Goal: Task Accomplishment & Management: Use online tool/utility

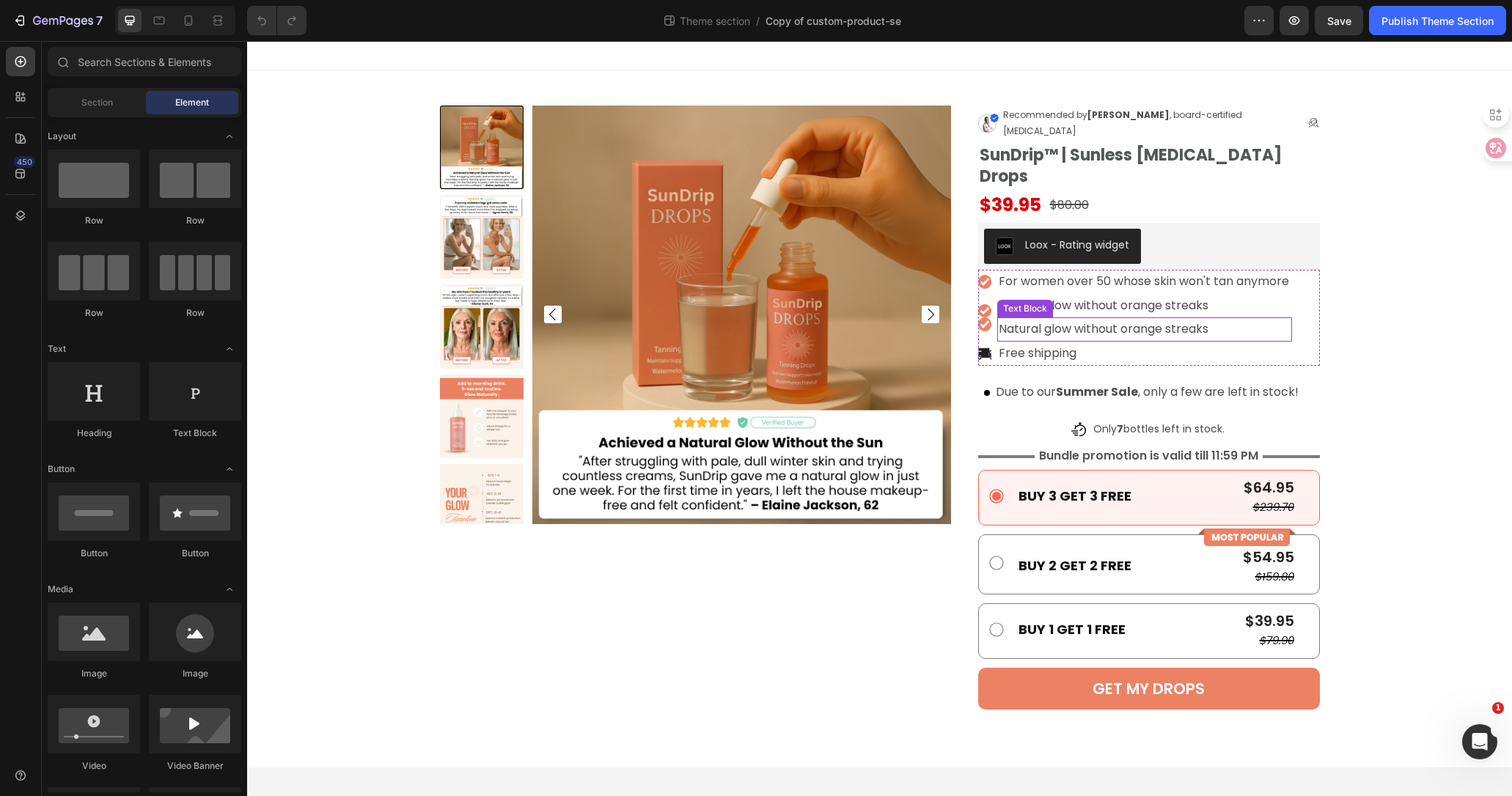
click at [1071, 319] on p "Natural glow without orange streaks" at bounding box center [1144, 330] width 291 height 21
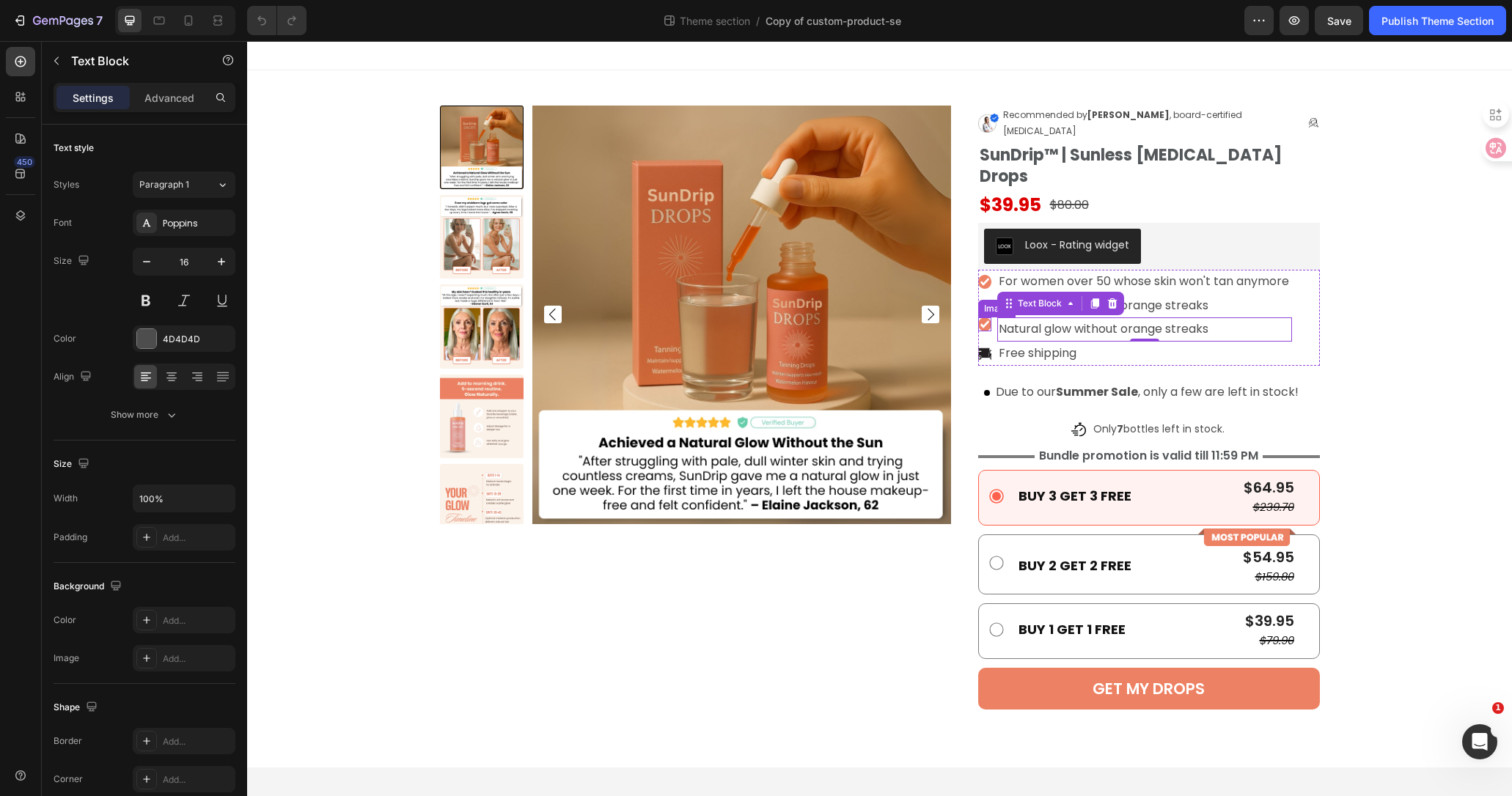
click at [985, 317] on img at bounding box center [985, 324] width 14 height 14
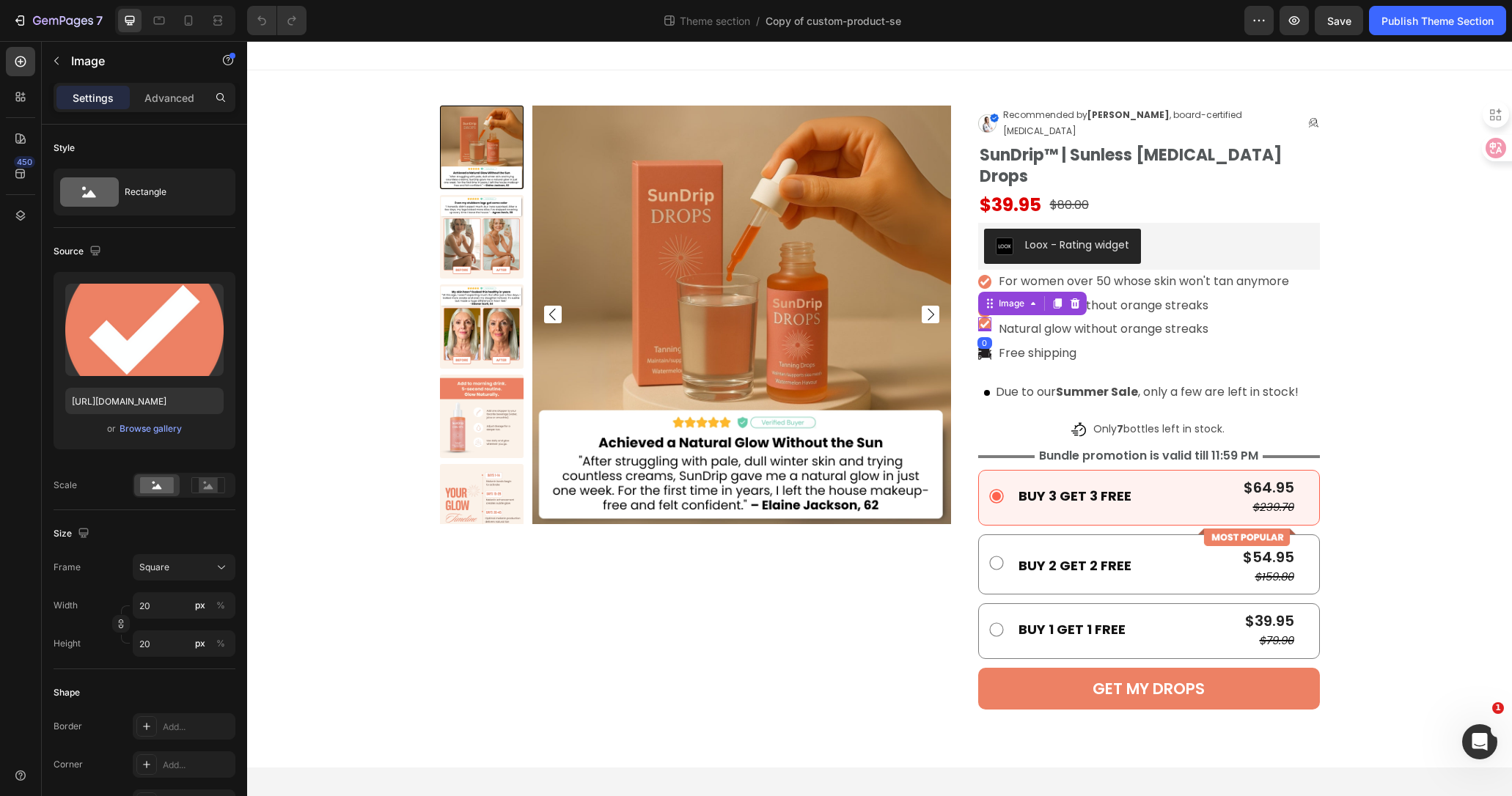
click at [987, 338] on div "0" at bounding box center [984, 343] width 14 height 12
click at [986, 338] on div "0" at bounding box center [984, 343] width 14 height 12
click at [985, 338] on div "0" at bounding box center [984, 343] width 14 height 12
click at [987, 317] on img at bounding box center [985, 324] width 14 height 14
click at [987, 275] on div "Image" at bounding box center [985, 282] width 14 height 14
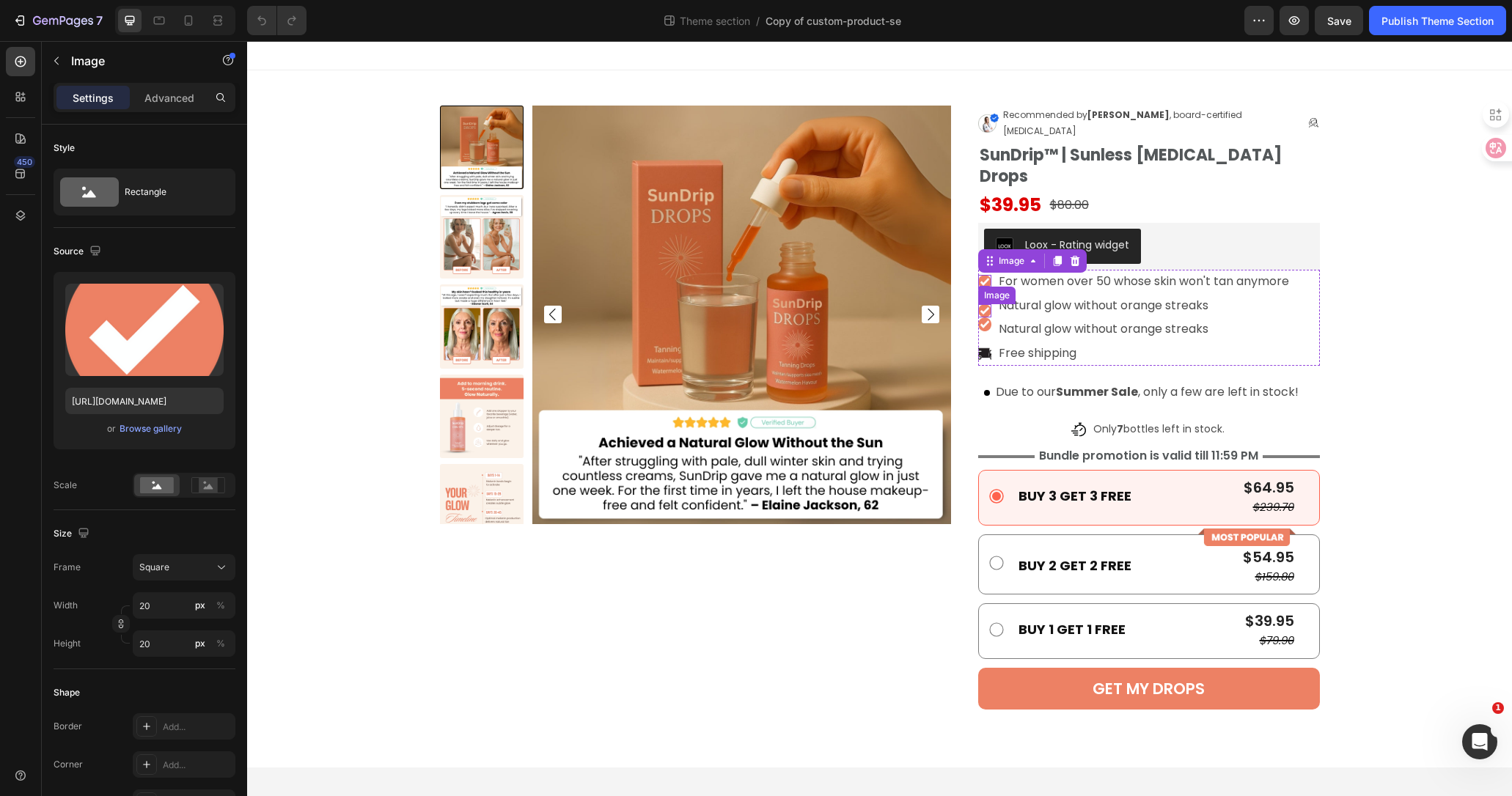
click at [982, 305] on img at bounding box center [985, 312] width 14 height 14
click at [986, 270] on li "Image For women over 50 whose skin won't tan anymore Text Block" at bounding box center [1134, 281] width 313 height 24
click at [985, 275] on img at bounding box center [985, 282] width 14 height 14
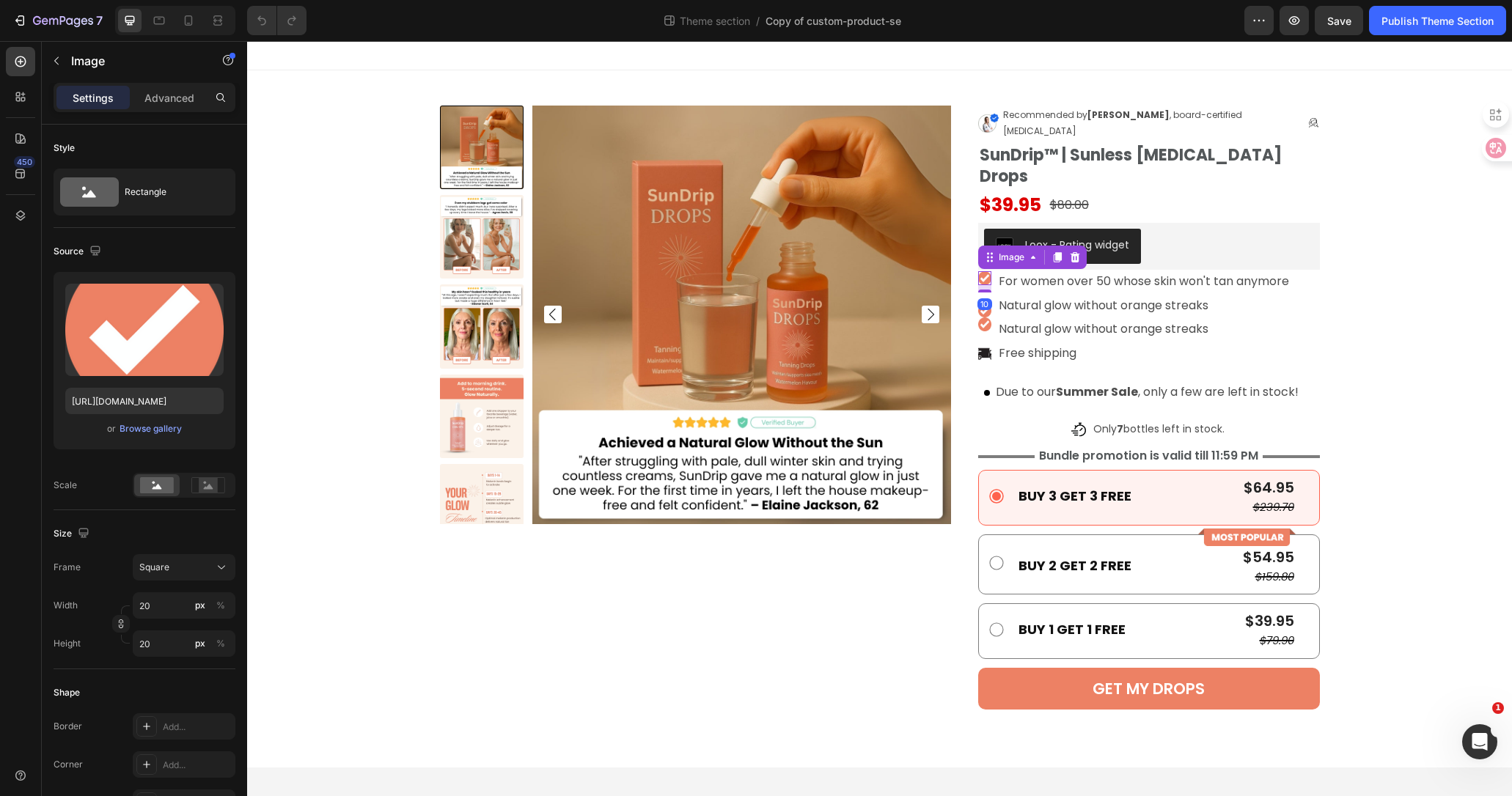
drag, startPoint x: 986, startPoint y: 250, endPoint x: 985, endPoint y: 257, distance: 7.1
click at [985, 270] on ul "Image 10 For women over 50 whose skin won't tan anymore Text Block Image Image …" at bounding box center [1134, 318] width 313 height 96
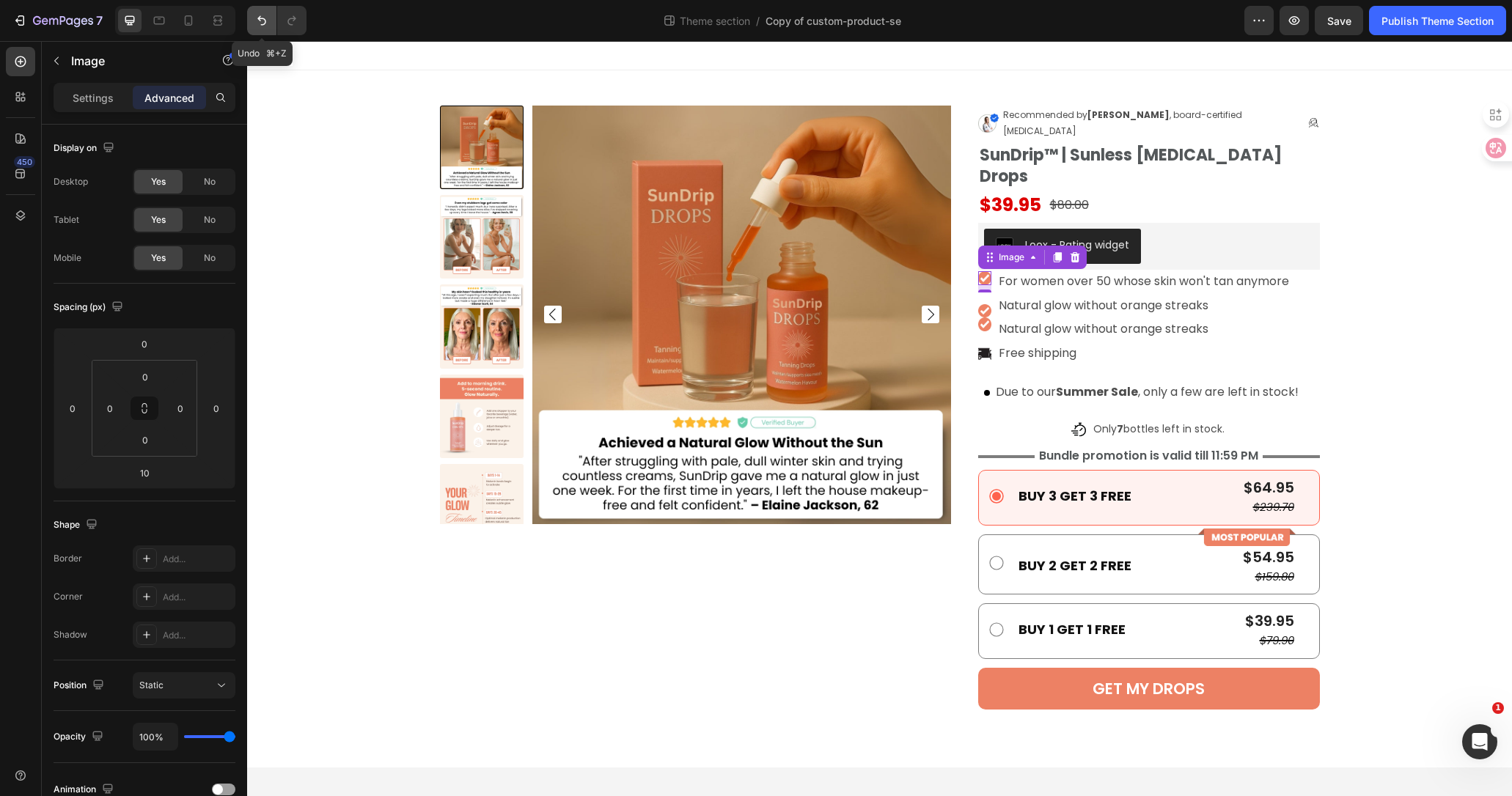
click at [256, 17] on icon "Undo/Redo" at bounding box center [262, 21] width 14 height 14
drag, startPoint x: 986, startPoint y: 253, endPoint x: 984, endPoint y: 236, distance: 17.1
click at [984, 275] on div "Image 0" at bounding box center [985, 282] width 14 height 14
type input "0"
click at [1007, 296] on p "Natural glow without orange streaks" at bounding box center [1144, 306] width 291 height 21
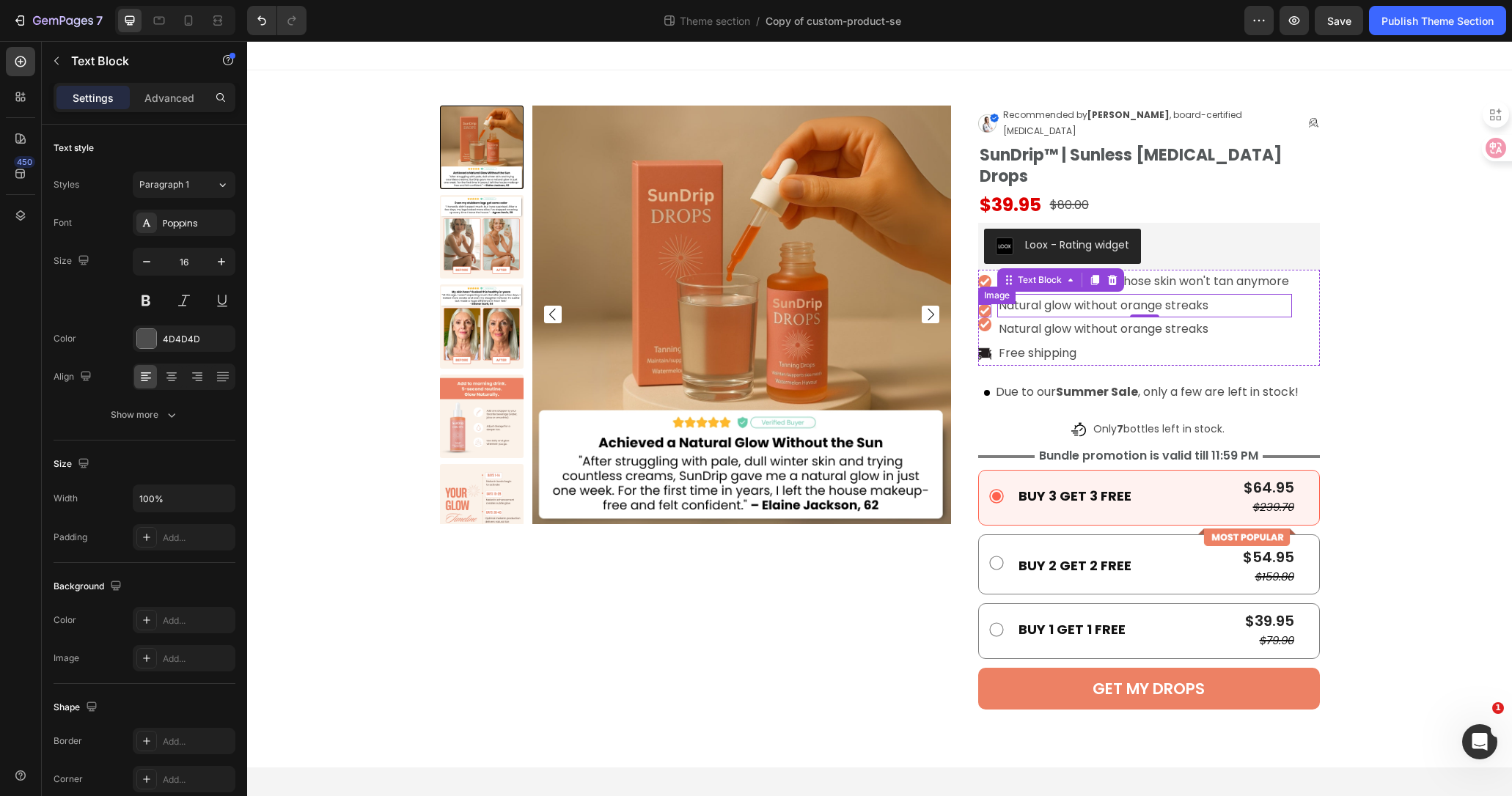
click at [986, 305] on img at bounding box center [985, 312] width 14 height 14
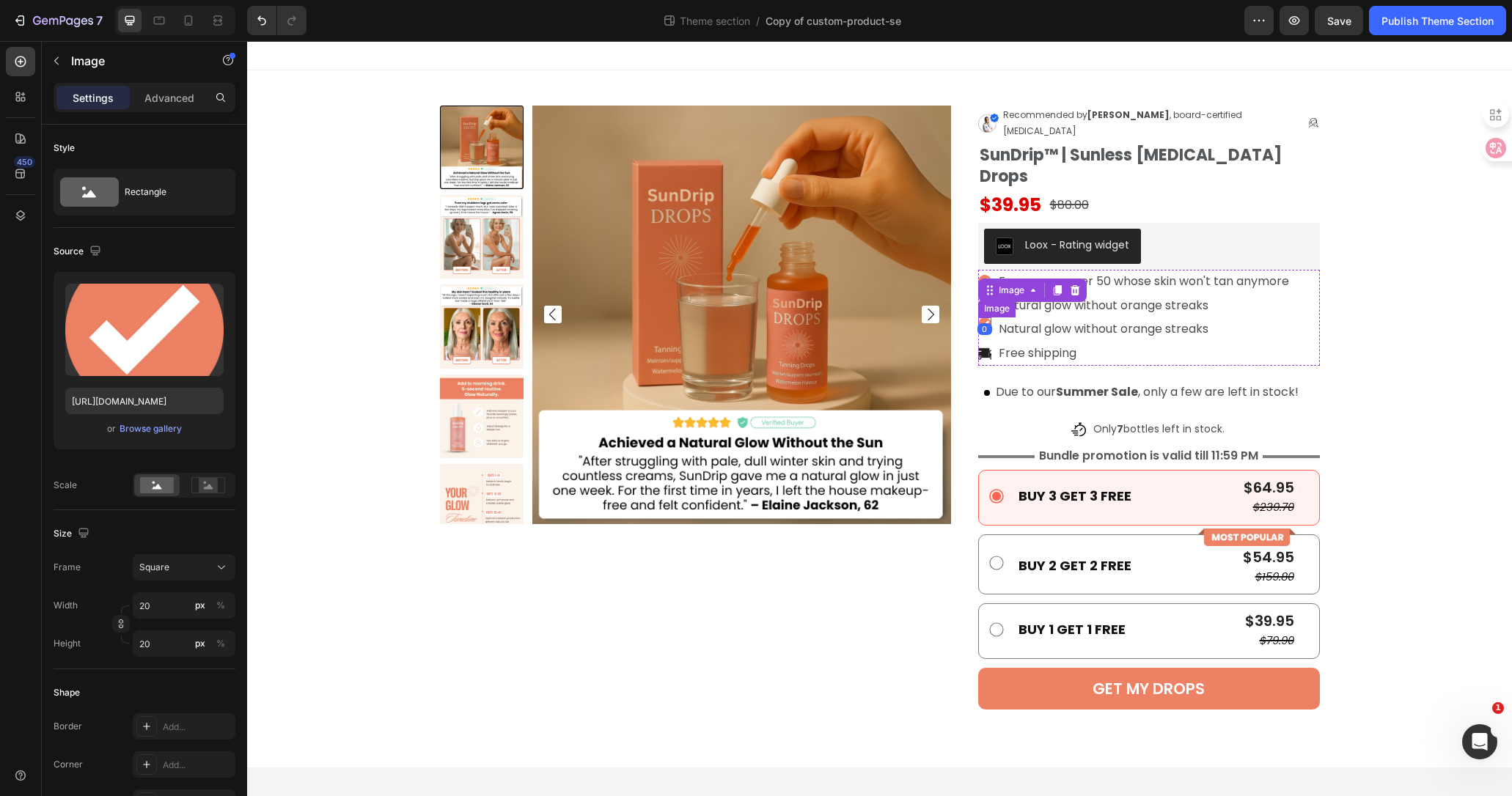
click at [989, 317] on img at bounding box center [985, 324] width 14 height 14
drag, startPoint x: 987, startPoint y: 292, endPoint x: 988, endPoint y: 279, distance: 13.0
click at [988, 317] on div "Image 0" at bounding box center [985, 324] width 14 height 14
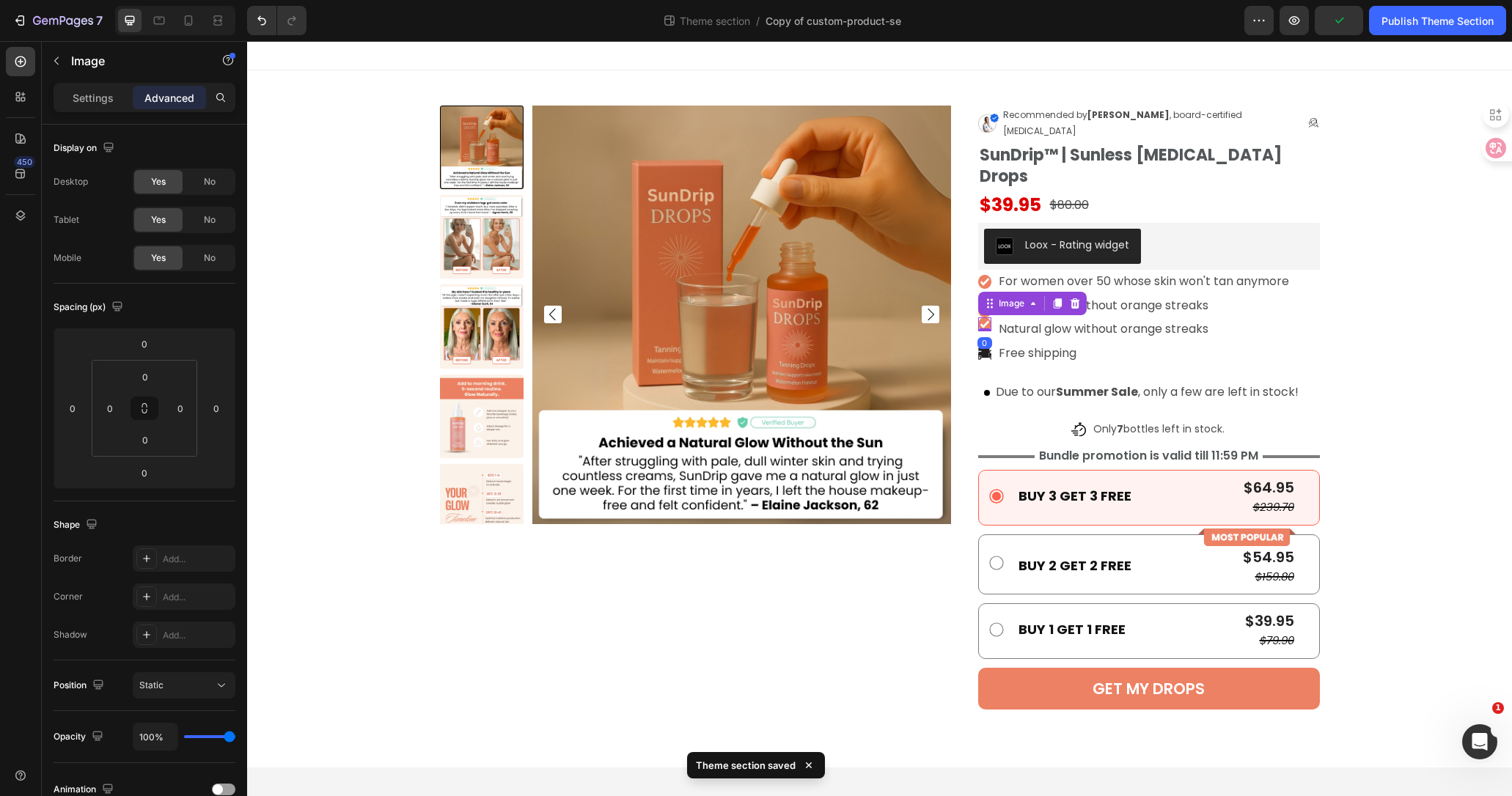
click at [978, 305] on img at bounding box center [985, 312] width 14 height 14
click at [985, 305] on img at bounding box center [985, 312] width 14 height 14
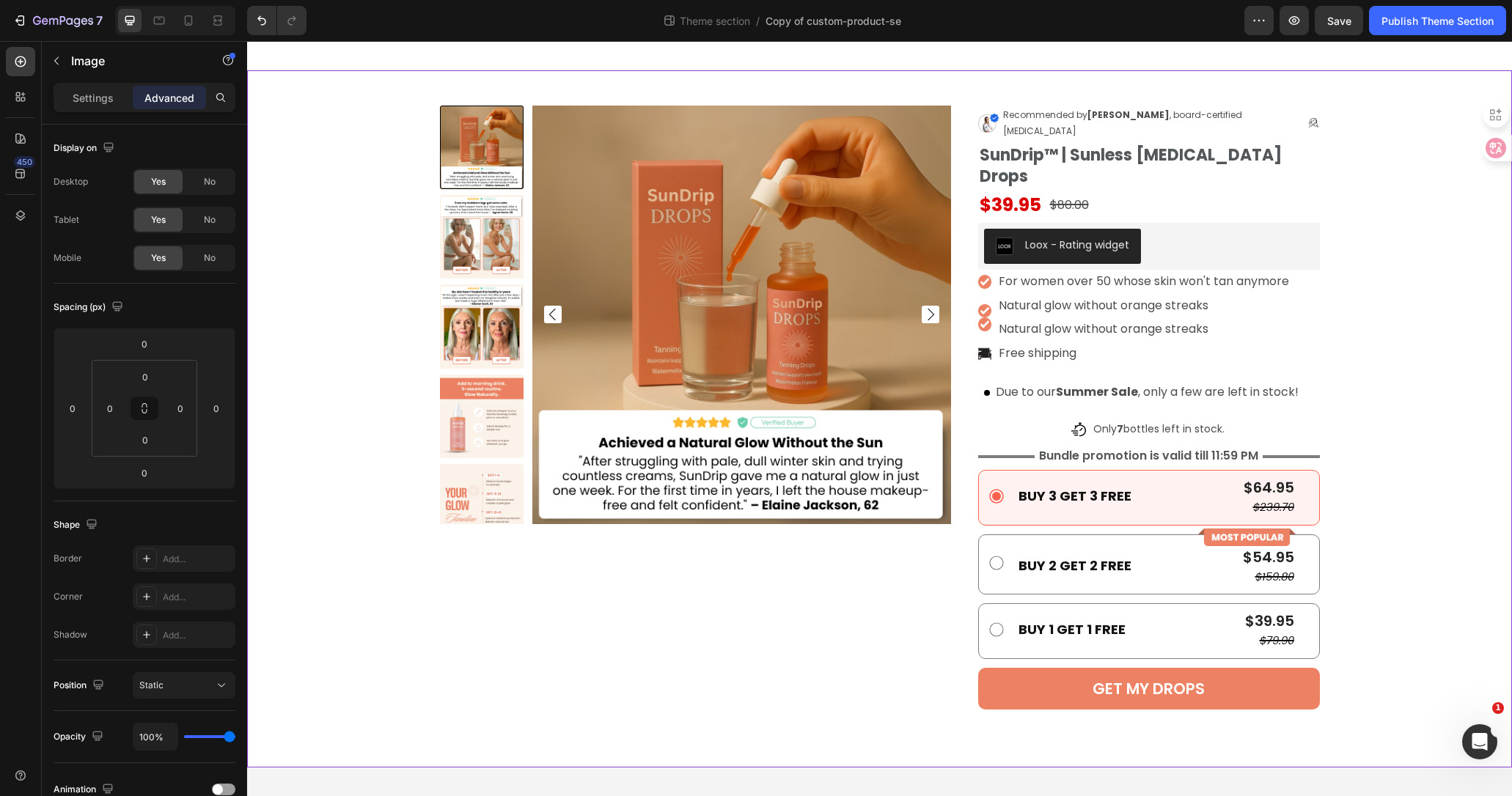
click at [1423, 309] on div "Product Images Image Recommended by [PERSON_NAME] , board-certified [MEDICAL_DA…" at bounding box center [879, 419] width 1242 height 627
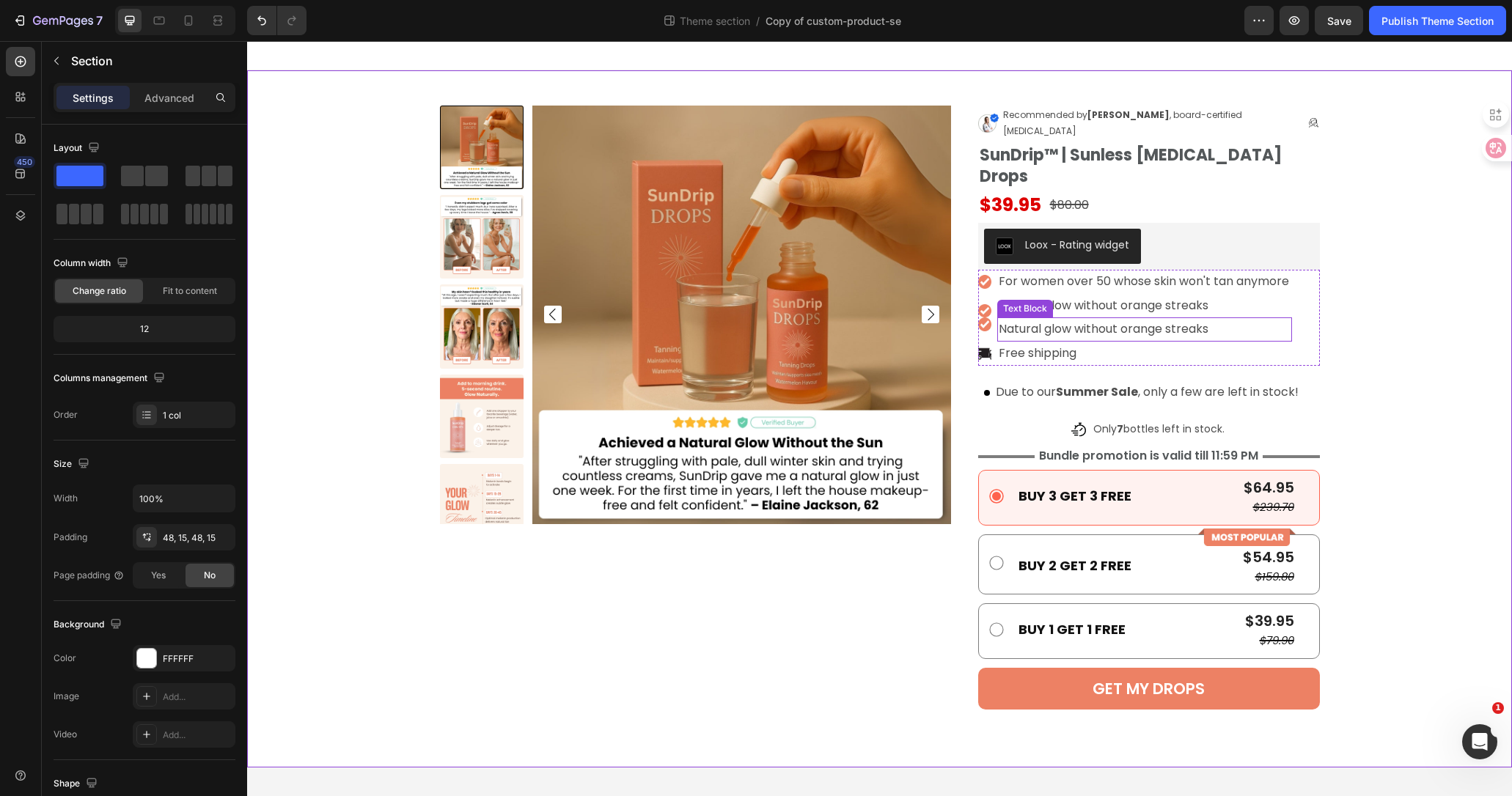
click at [1060, 319] on p "Natural glow without orange streaks" at bounding box center [1144, 330] width 291 height 21
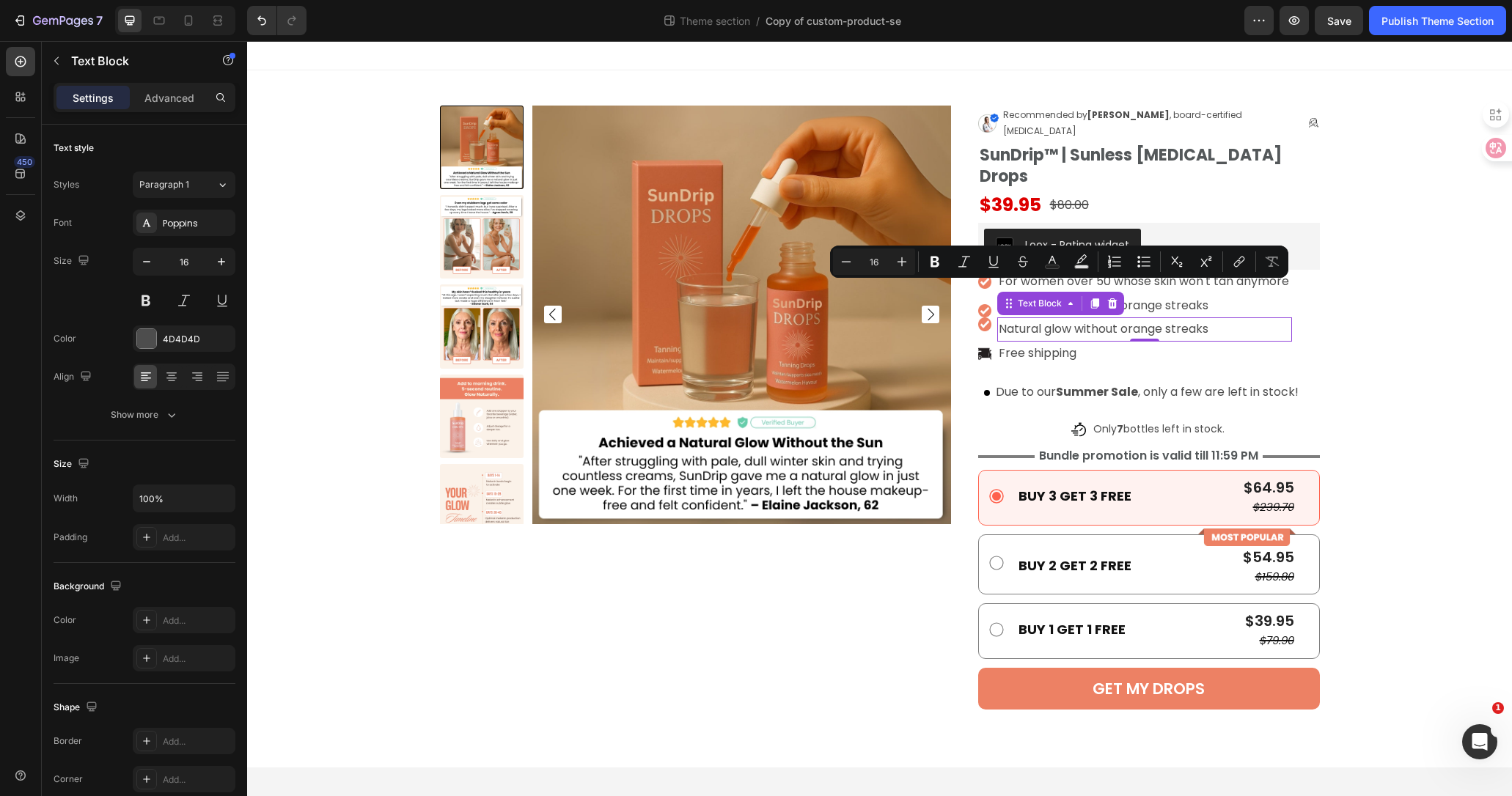
click at [1121, 319] on p "Natural glow without orange streaks" at bounding box center [1144, 330] width 291 height 21
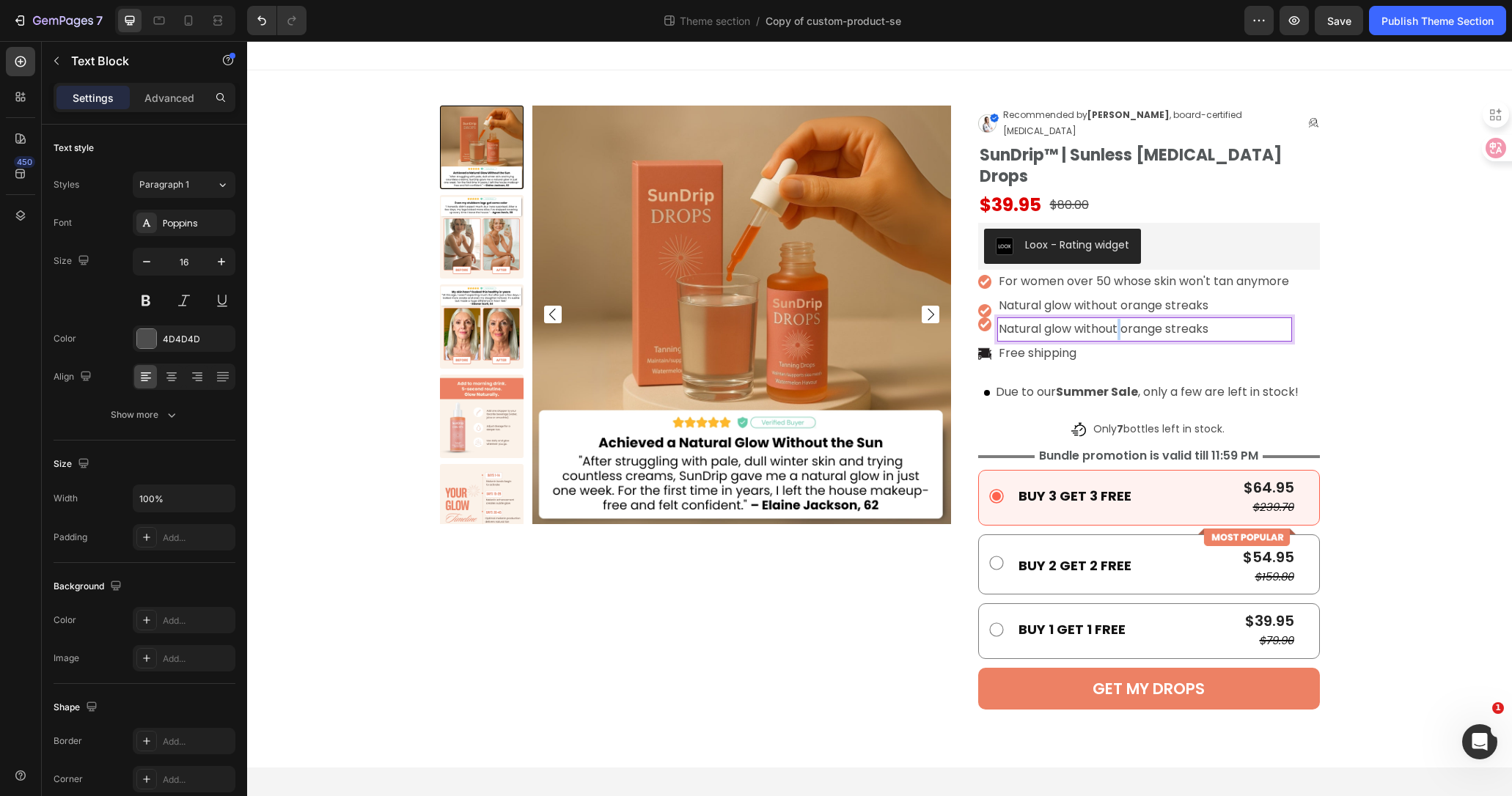
click at [1121, 319] on p "Natural glow without orange streaks" at bounding box center [1144, 330] width 291 height 21
click at [1105, 144] on h1 "SunDrip™ | Sunless [MEDICAL_DATA] Drops" at bounding box center [1149, 166] width 342 height 45
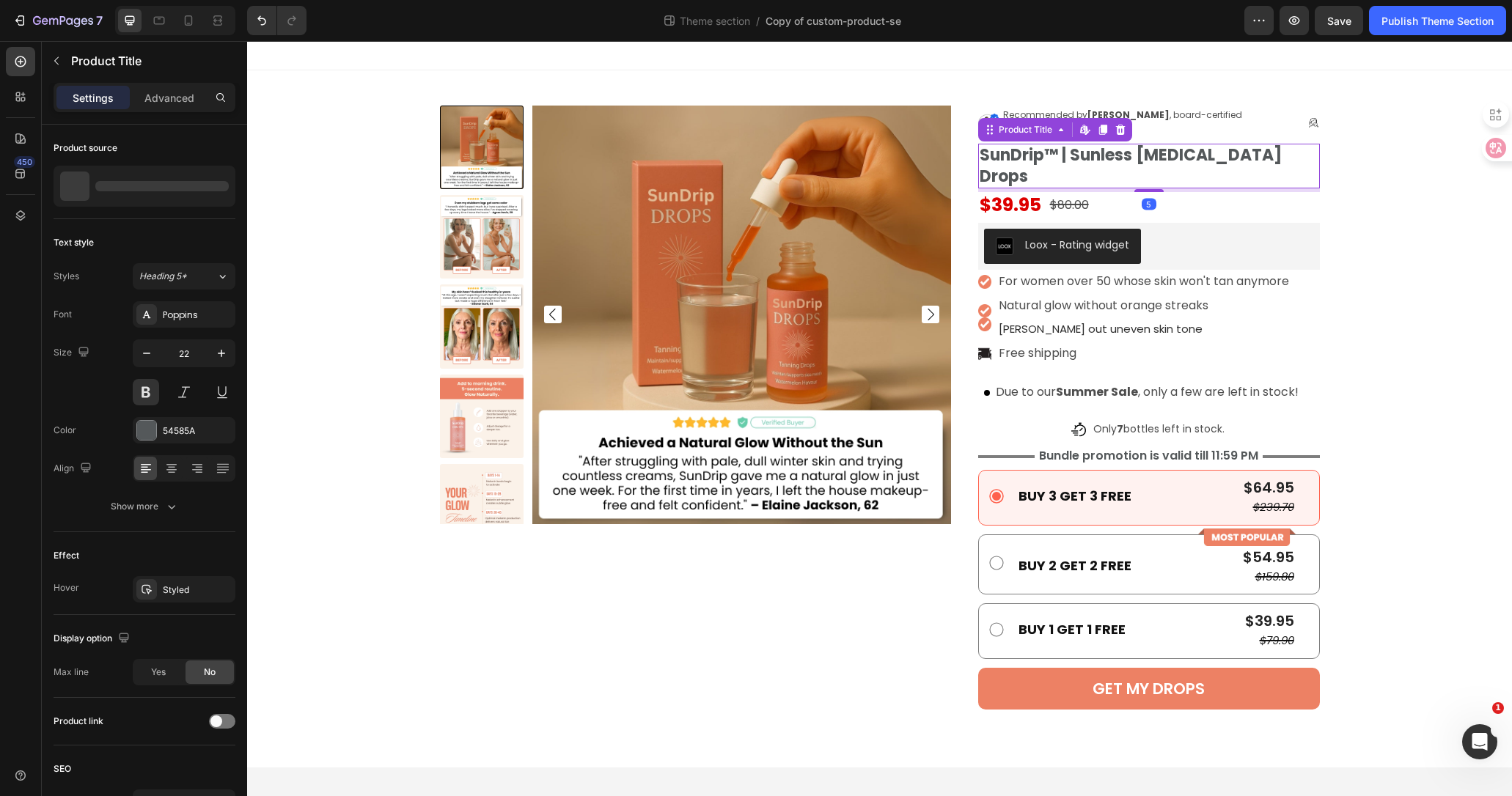
click at [1103, 144] on h1 "SunDrip™ | Sunless [MEDICAL_DATA] Drops" at bounding box center [1149, 166] width 342 height 45
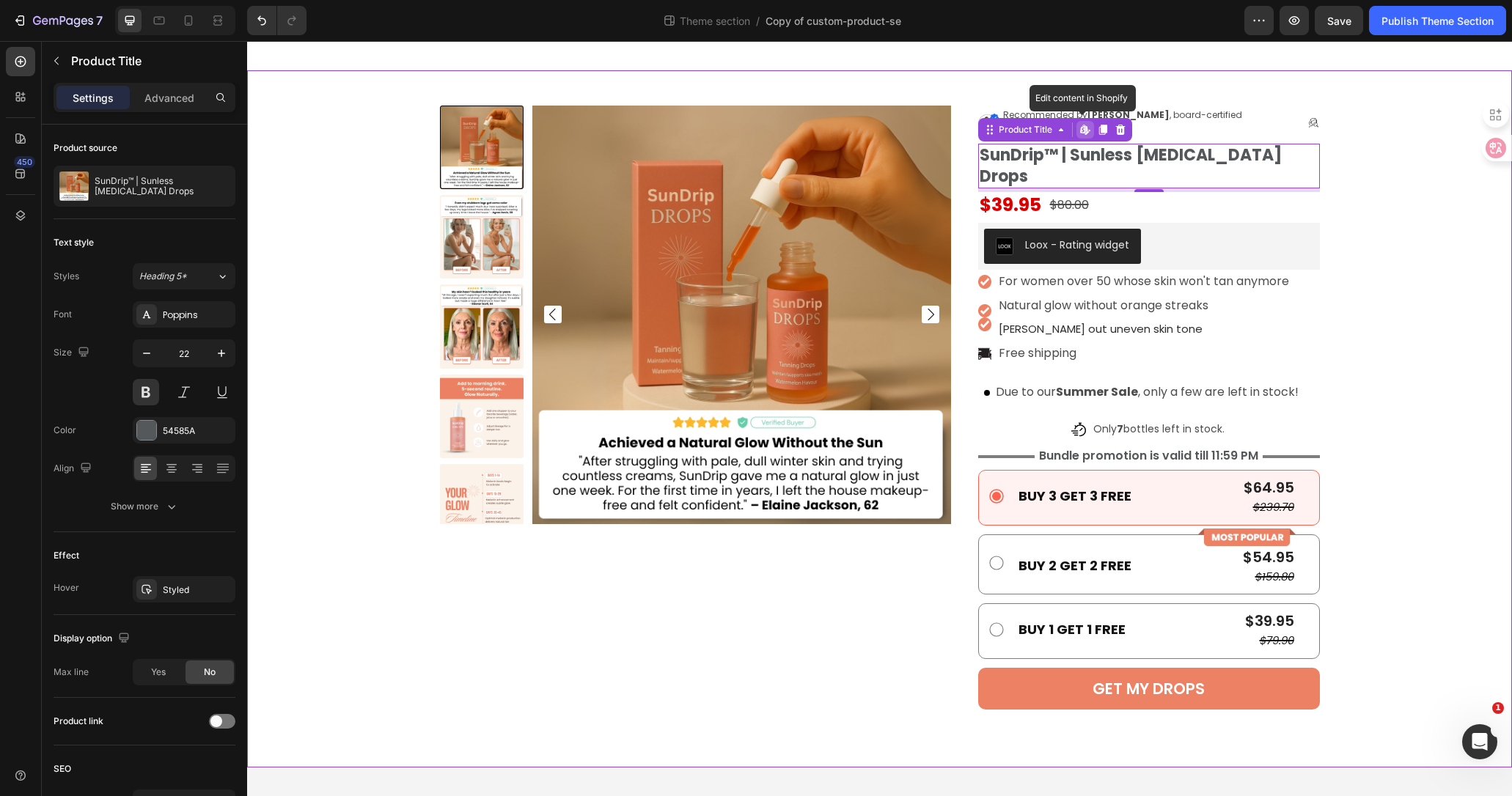
click at [1393, 207] on div "Product Images Image Recommended by [PERSON_NAME] , board-certified [MEDICAL_DA…" at bounding box center [879, 419] width 1242 height 627
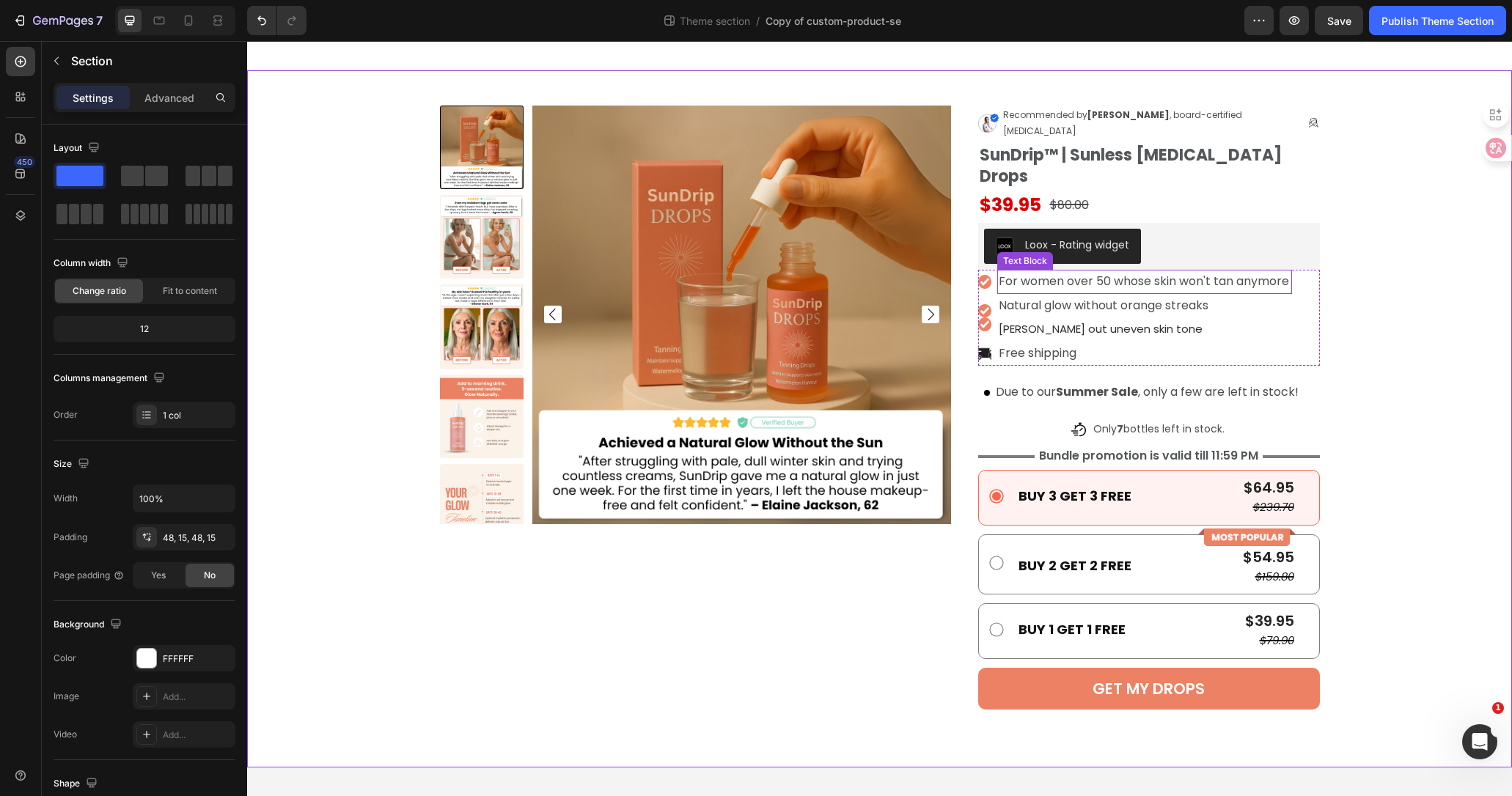
click at [1131, 272] on p "For women over 50 whose skin won't tan anymore" at bounding box center [1144, 282] width 291 height 21
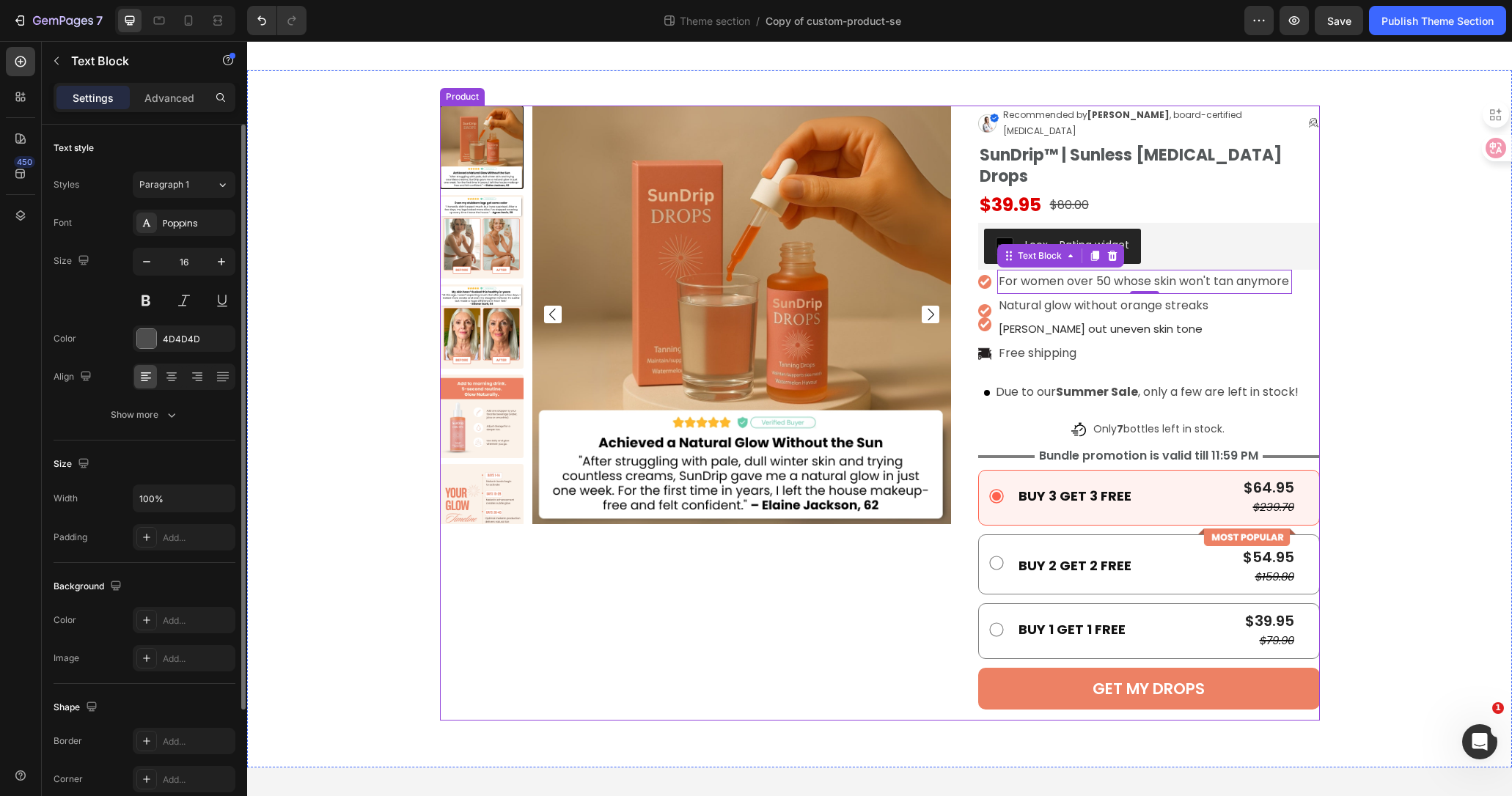
scroll to position [155, 0]
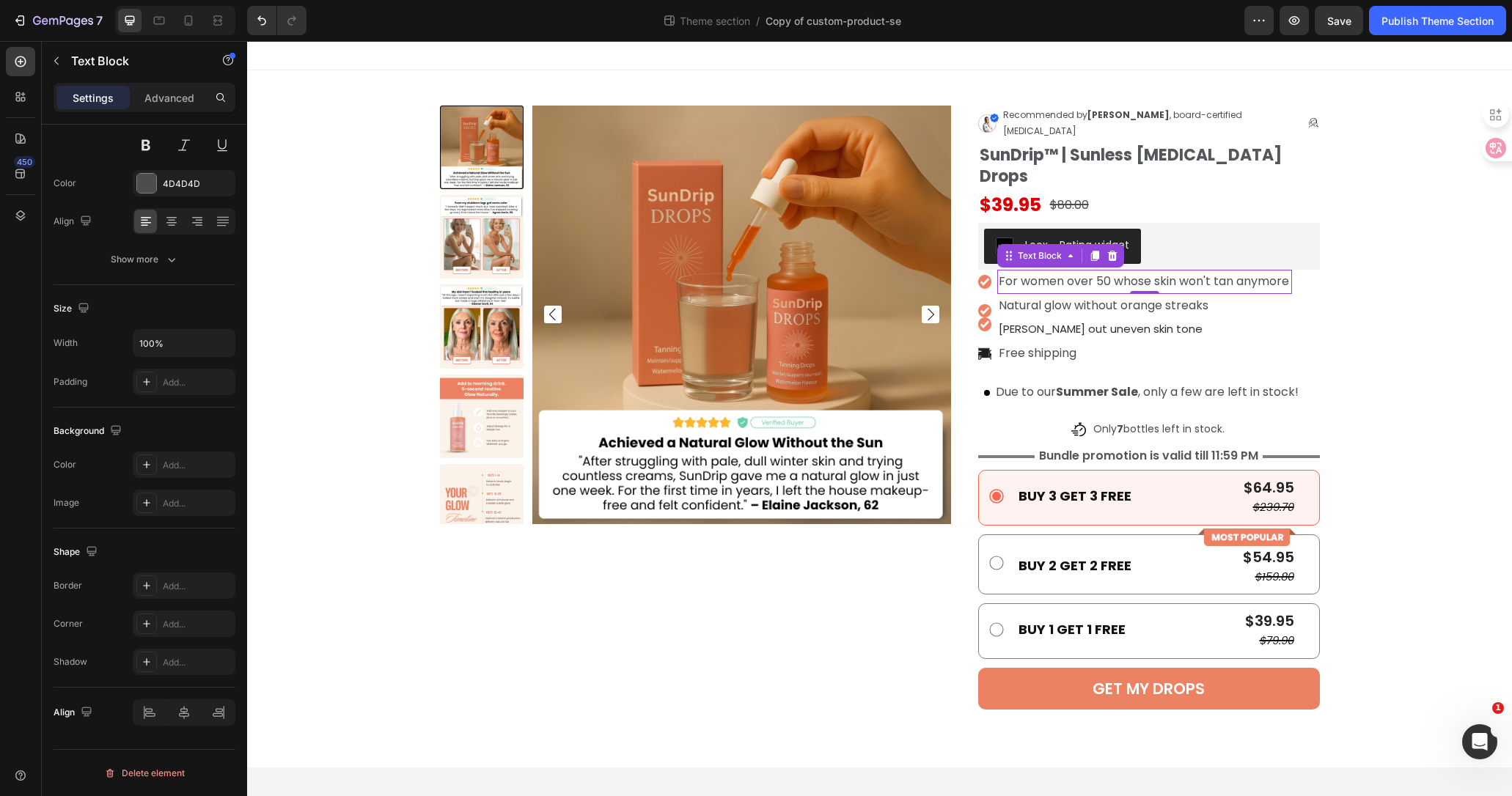
click at [1185, 272] on p "For women over 50 whose skin won't tan anymore" at bounding box center [1144, 282] width 291 height 21
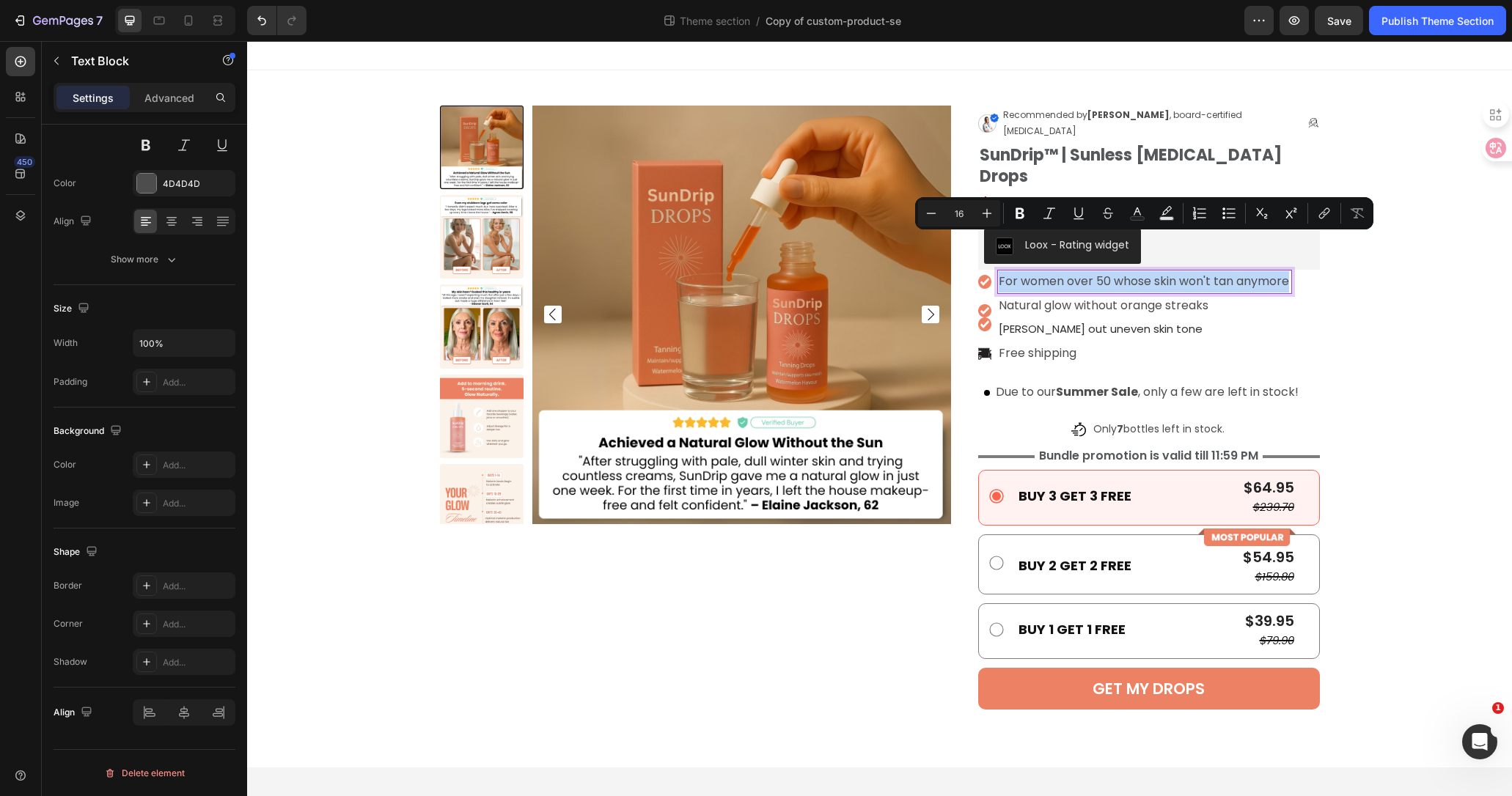
click at [1244, 272] on p "For women over 50 whose skin won't tan anymore" at bounding box center [1144, 282] width 291 height 21
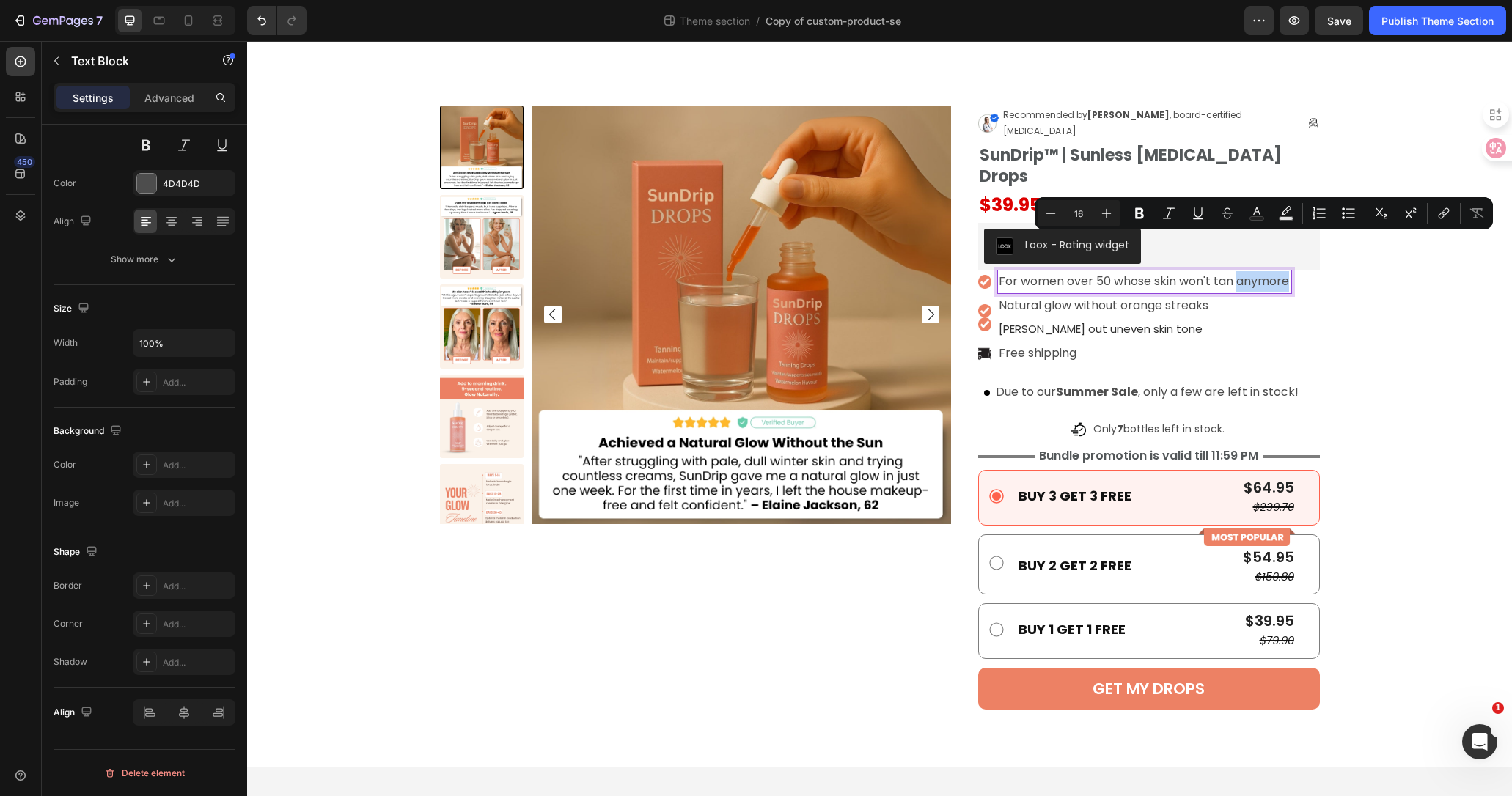
click at [1244, 272] on p "For women over 50 whose skin won't tan anymore" at bounding box center [1144, 282] width 291 height 21
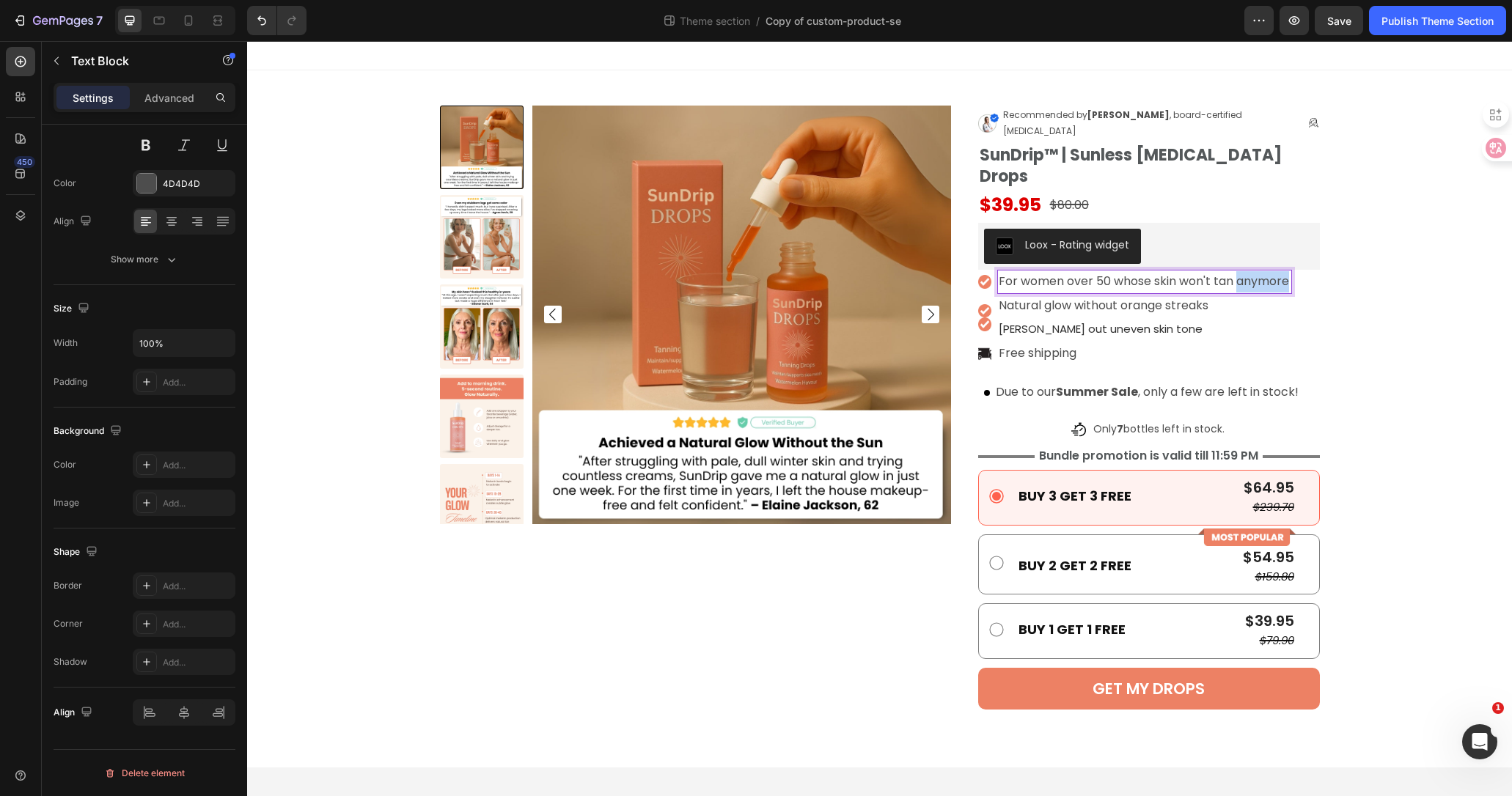
click at [1244, 272] on p "For women over 50 whose skin won't tan anymore" at bounding box center [1144, 282] width 291 height 21
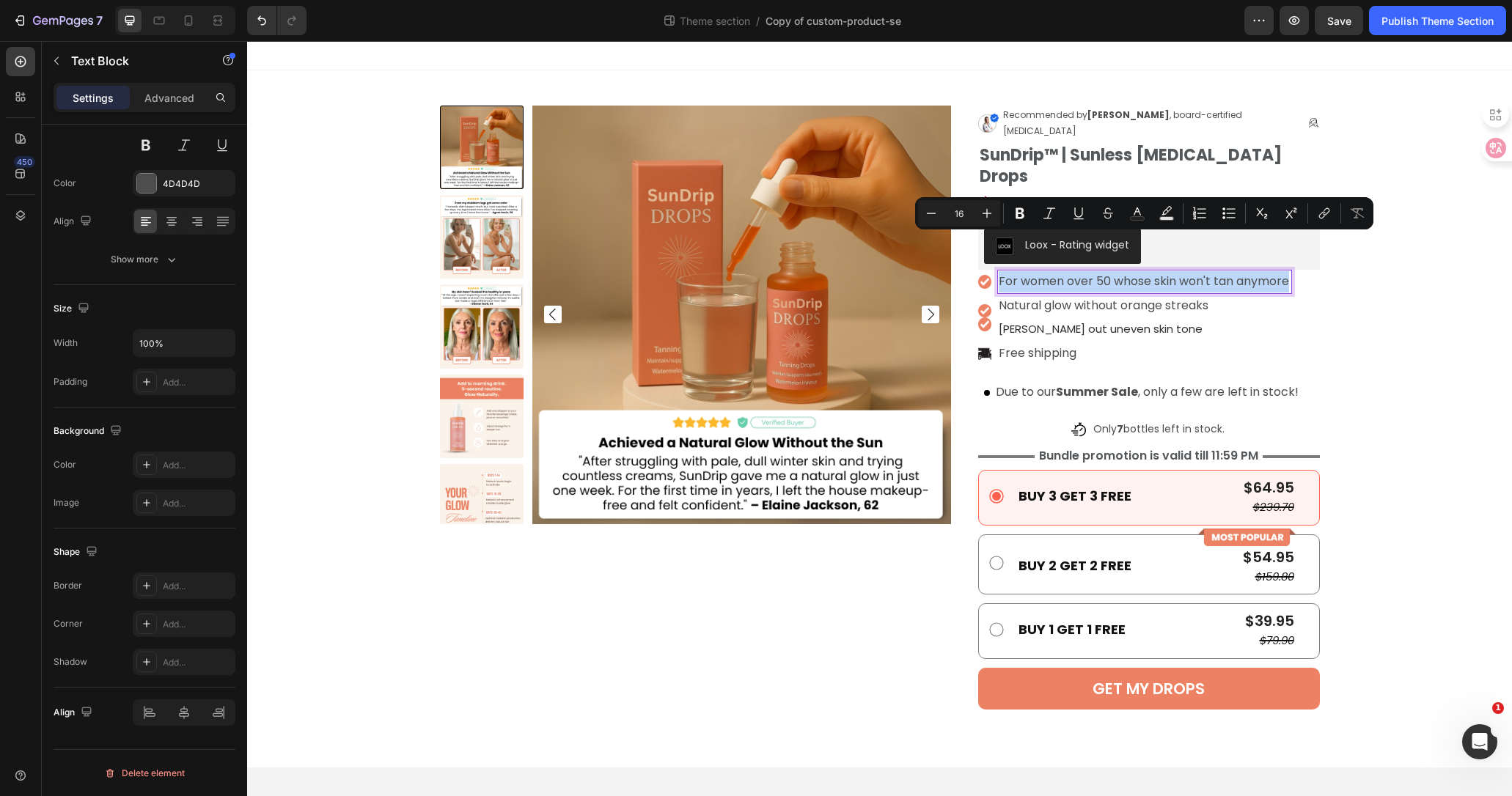
click at [1244, 272] on p "For women over 50 whose skin won't tan anymore" at bounding box center [1144, 282] width 291 height 21
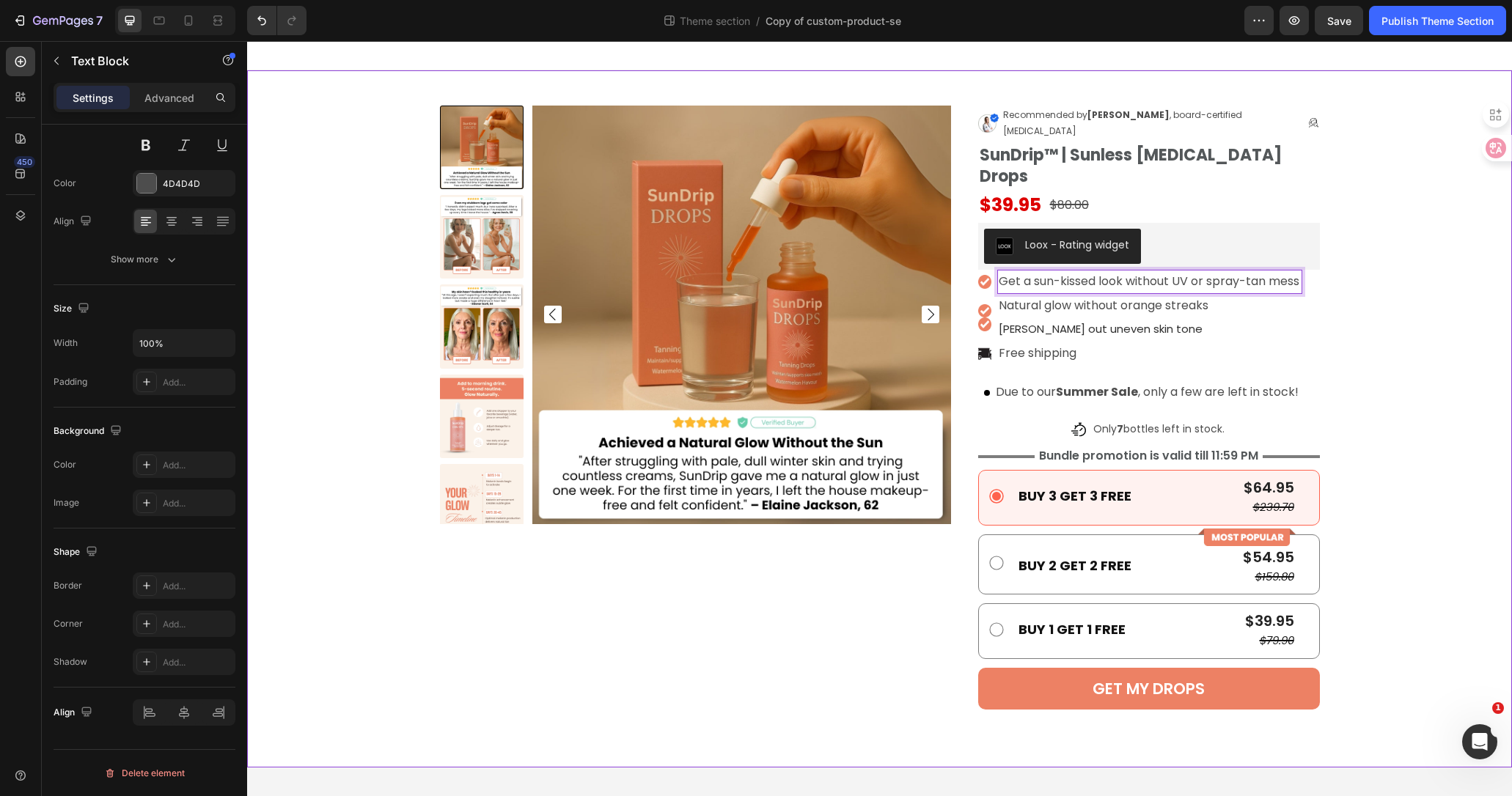
click at [1394, 257] on div "Product Images Image Recommended by [PERSON_NAME] , board-certified [MEDICAL_DA…" at bounding box center [879, 419] width 1242 height 627
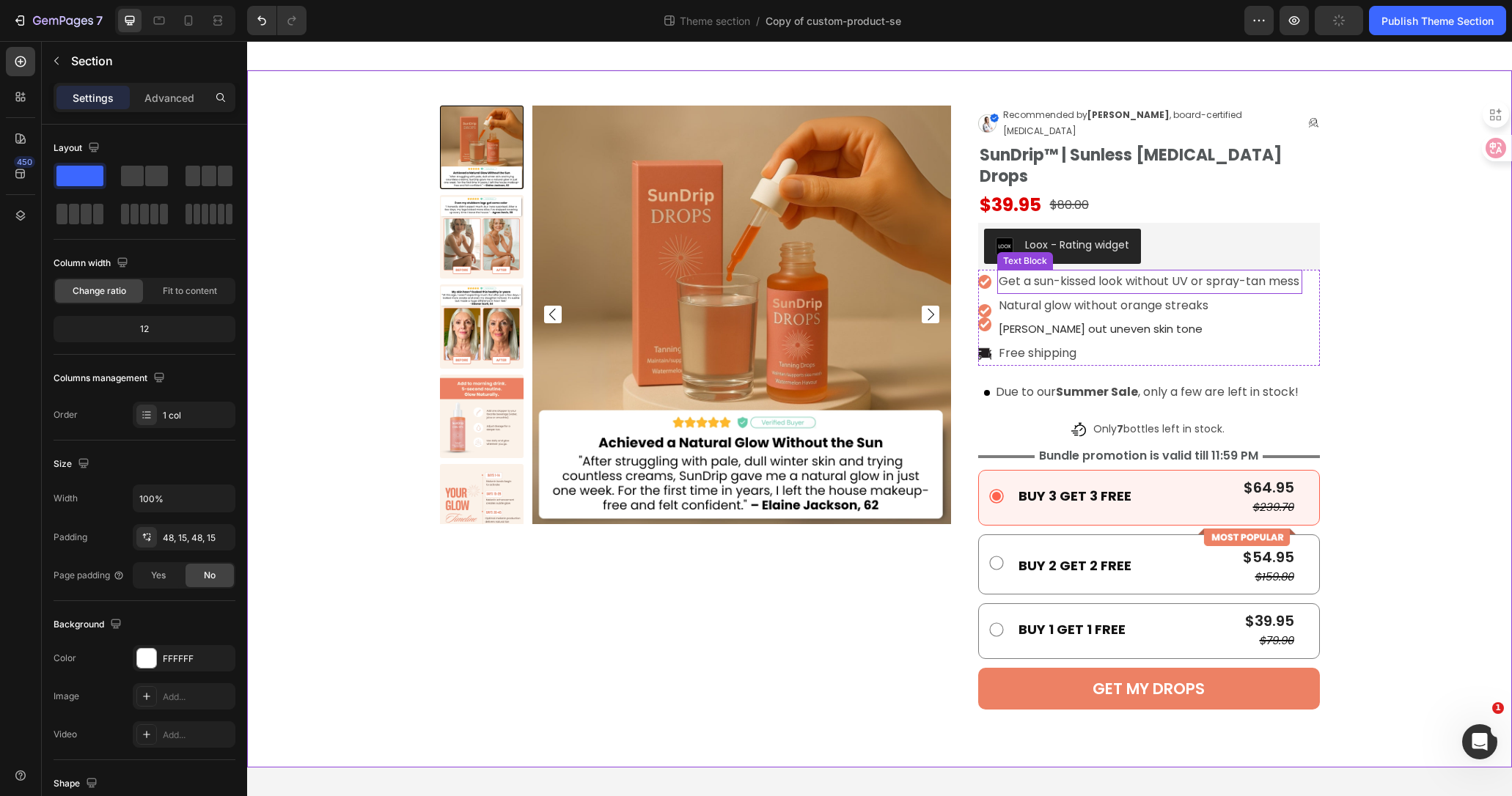
click at [1120, 272] on p "Get a sun-kissed look without UV or spray-tan mess" at bounding box center [1149, 282] width 301 height 21
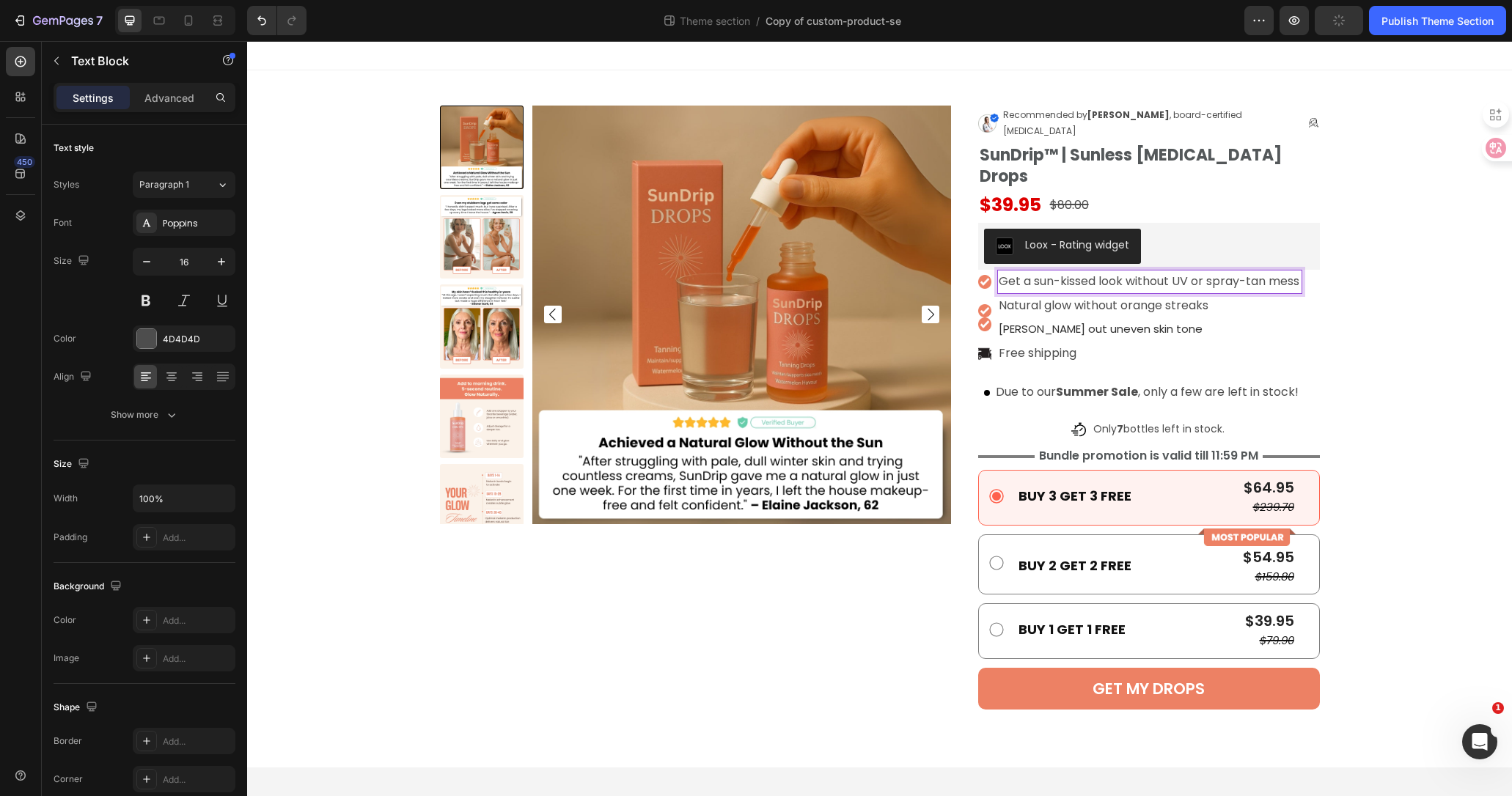
click at [1115, 272] on p "Get a sun-kissed look without UV or spray-tan mess" at bounding box center [1149, 282] width 301 height 21
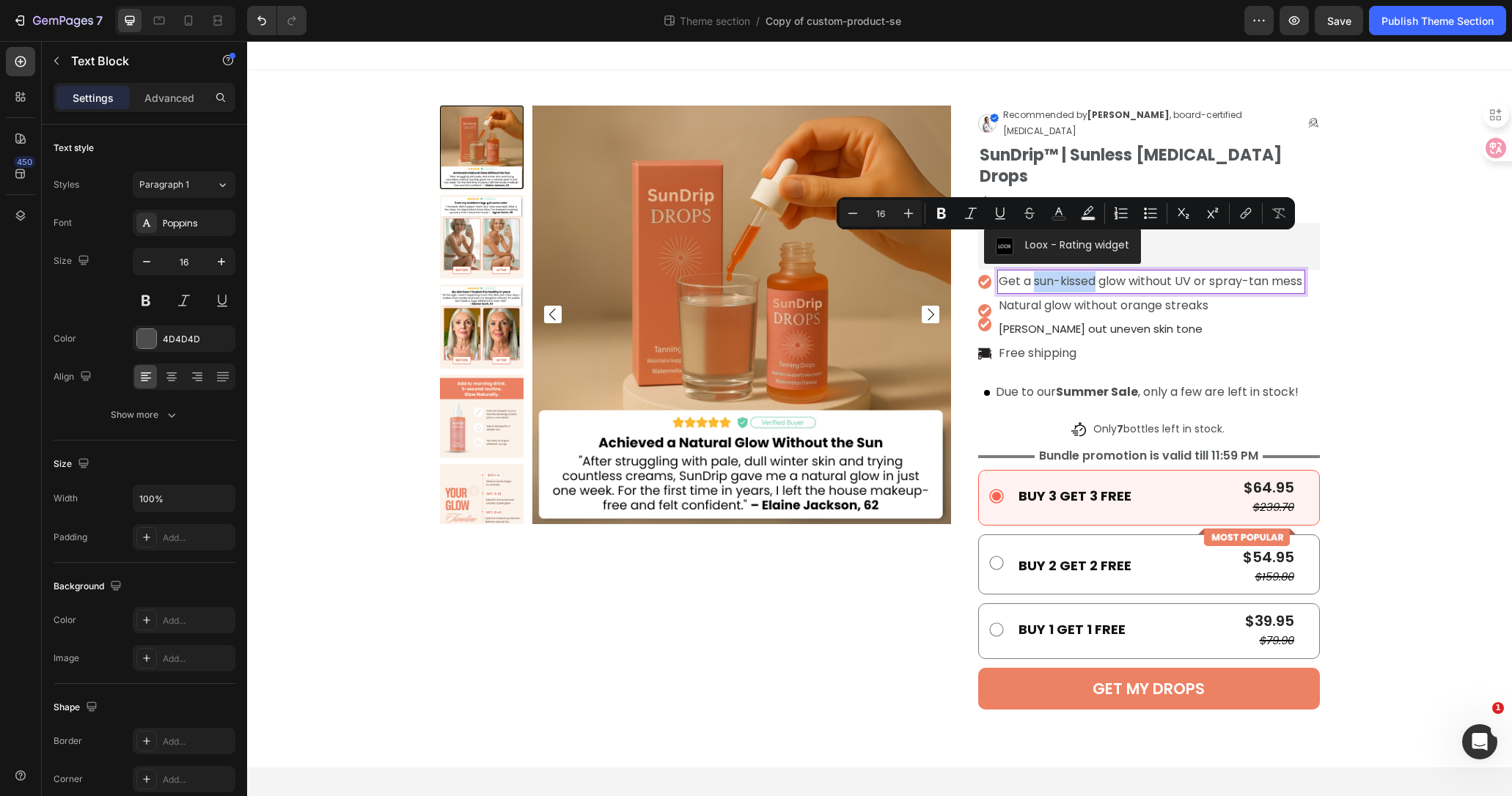
drag, startPoint x: 1033, startPoint y: 247, endPoint x: 1098, endPoint y: 252, distance: 65.2
click at [1098, 272] on p "Get a sun-kissed glow without UV or spray-tan mess" at bounding box center [1150, 282] width 305 height 21
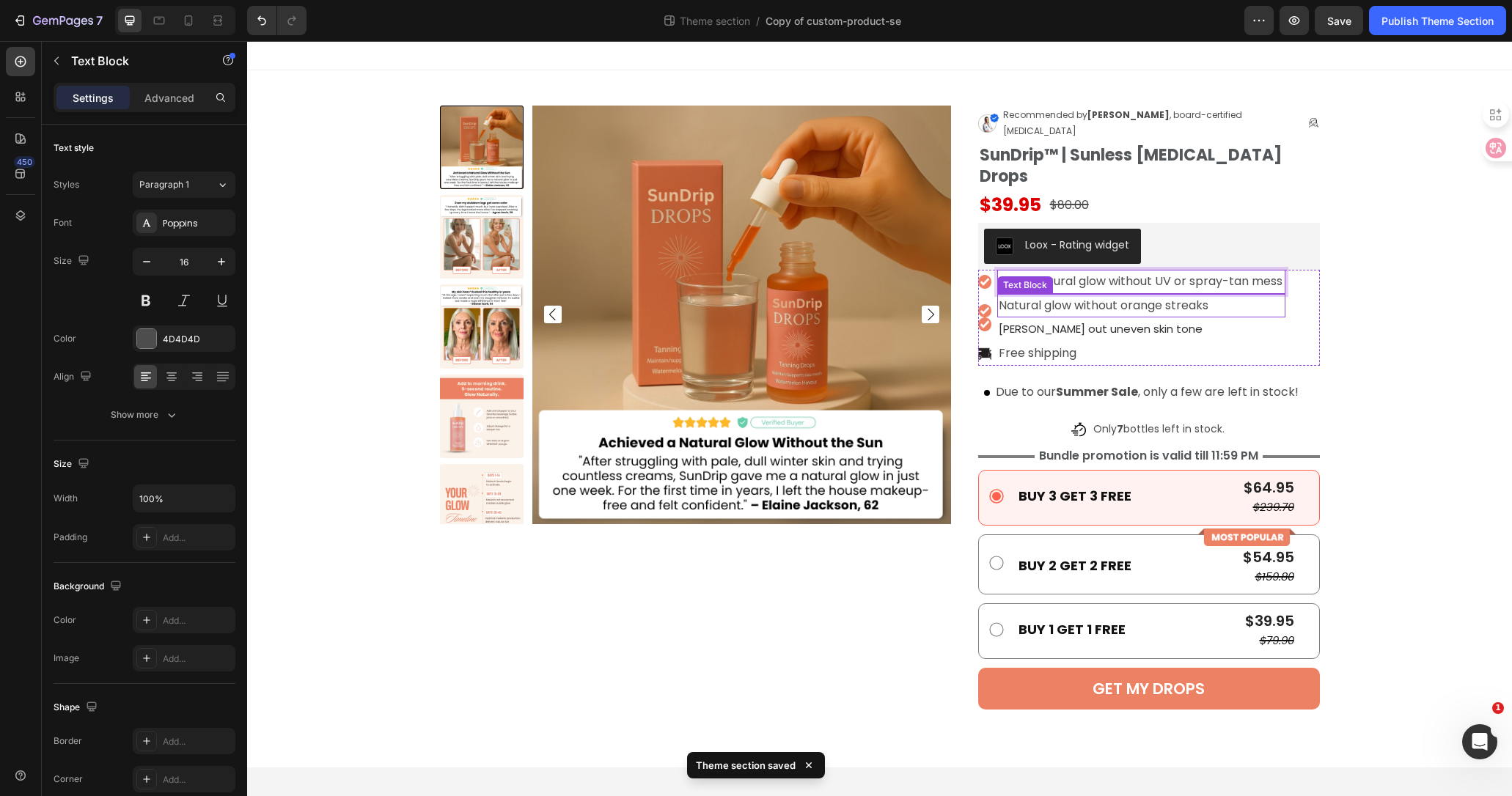
click at [1142, 296] on p "Natural glow without orange streaks" at bounding box center [1140, 306] width 285 height 21
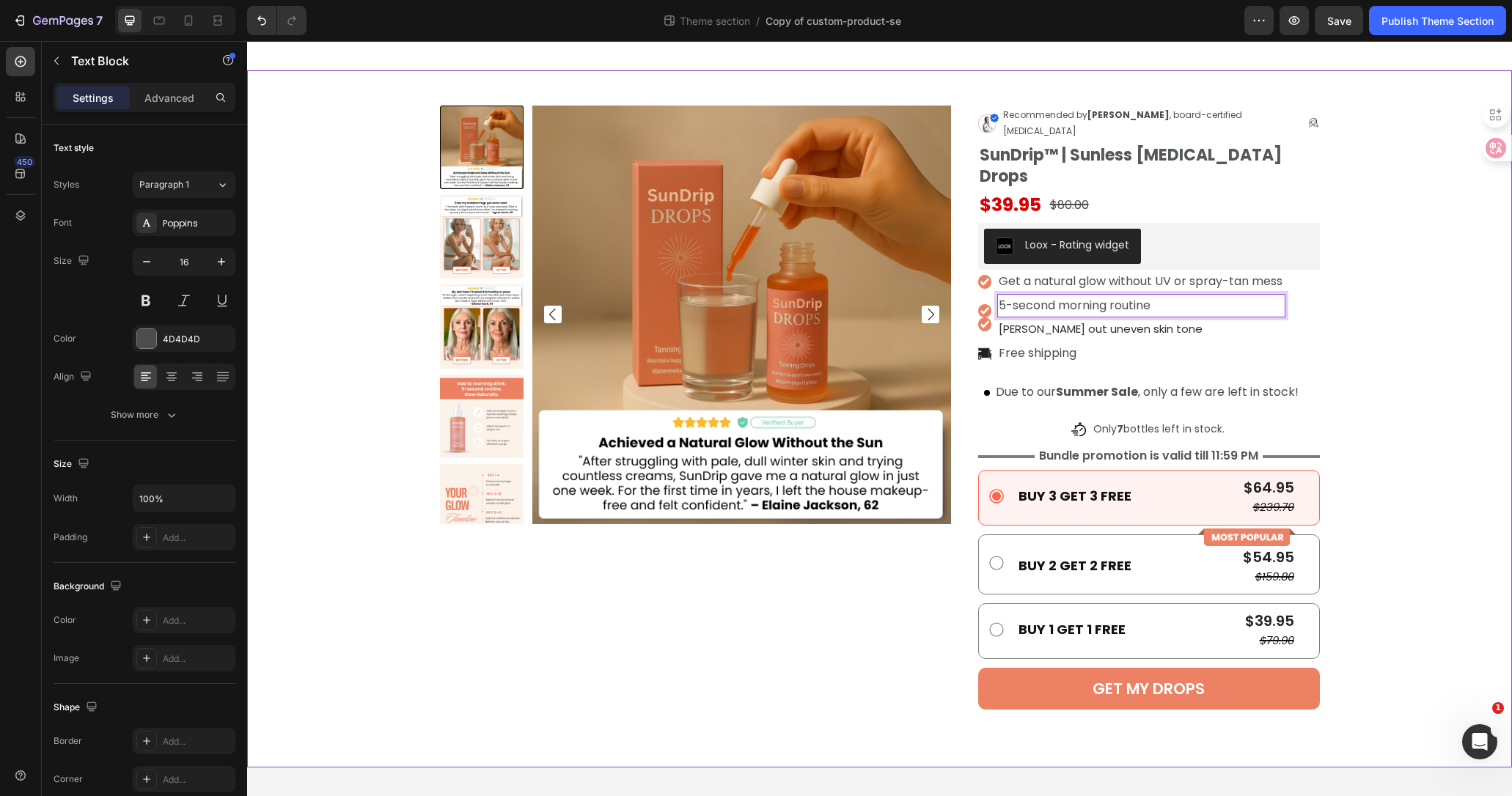
click at [1405, 274] on div "Product Images Image Recommended by [PERSON_NAME] , board-certified [MEDICAL_DA…" at bounding box center [879, 419] width 1242 height 627
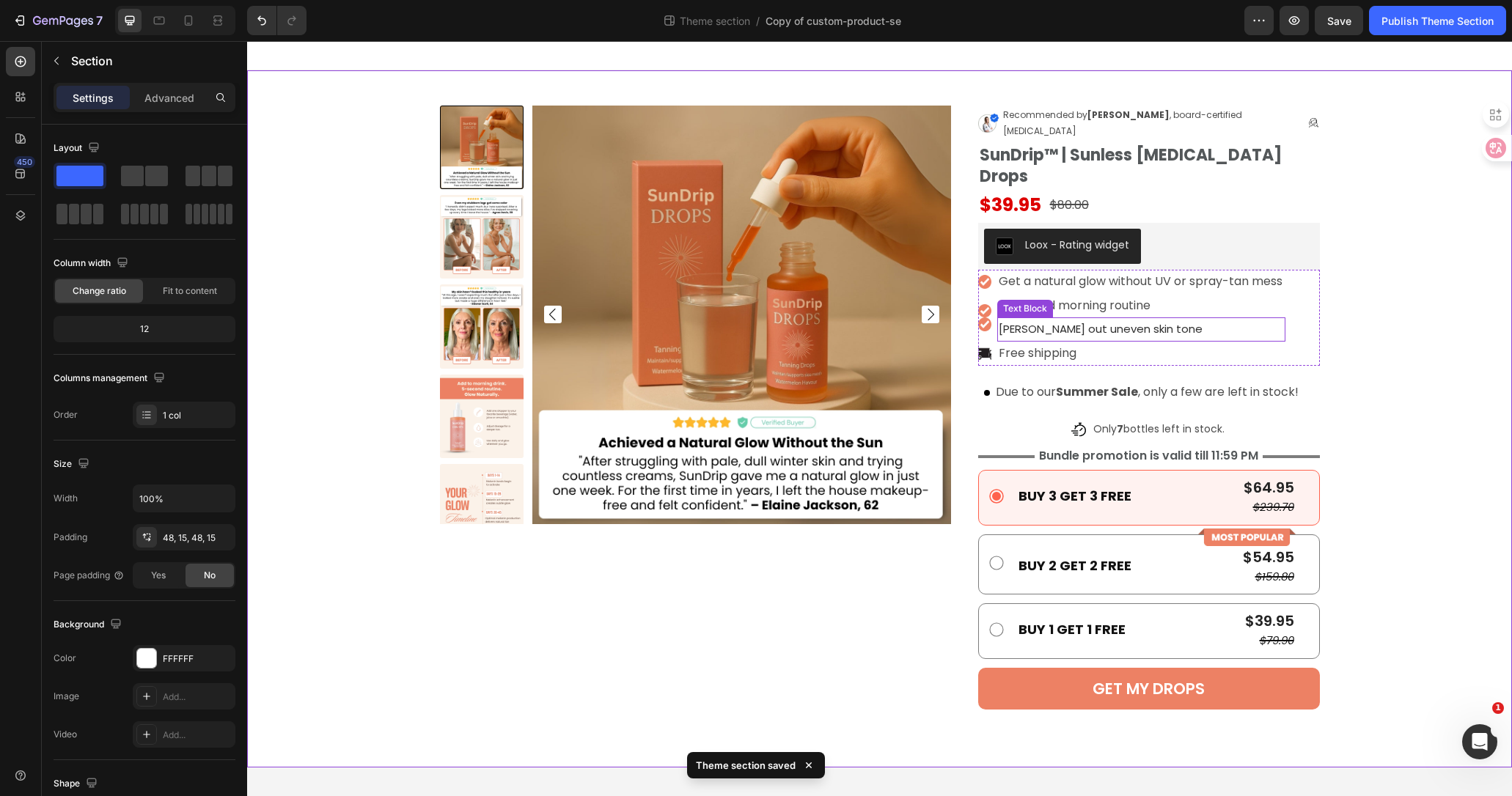
click at [1108, 322] on span "[PERSON_NAME] out uneven skin tone" at bounding box center [1100, 329] width 204 height 15
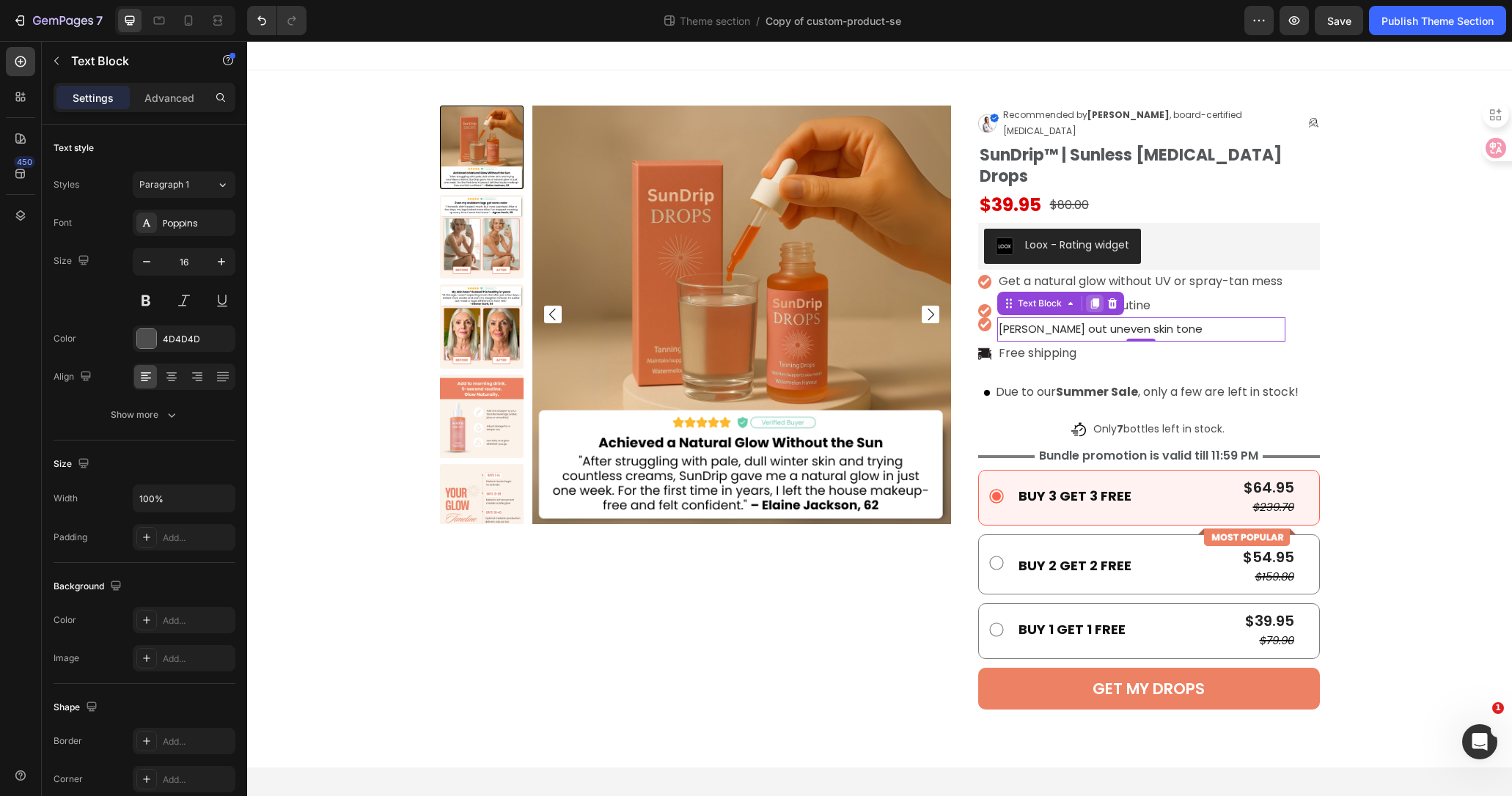
click at [1092, 297] on icon at bounding box center [1094, 303] width 12 height 12
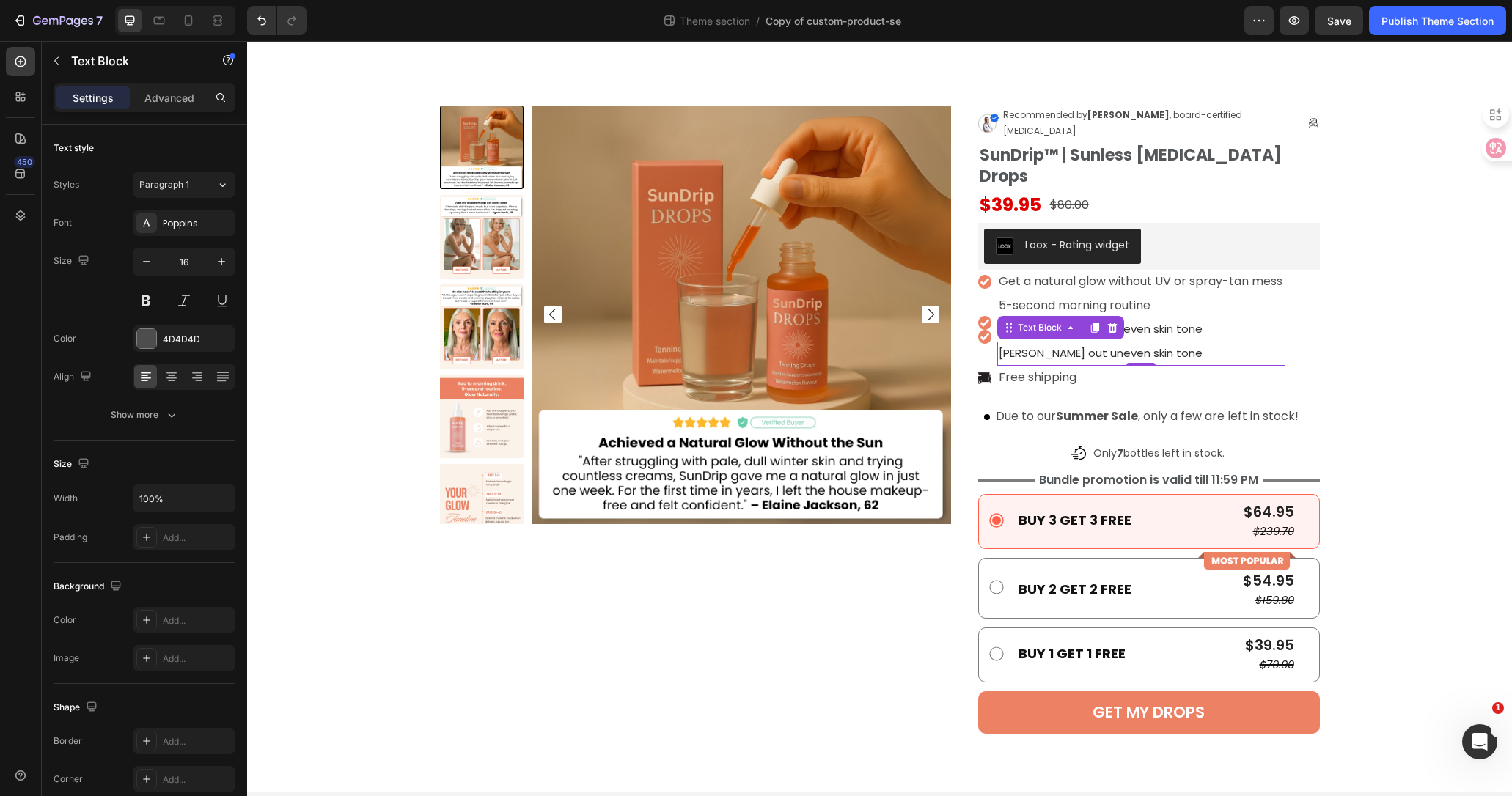
click at [1087, 346] on span "[PERSON_NAME] out uneven skin tone" at bounding box center [1100, 353] width 204 height 15
click at [987, 330] on img at bounding box center [985, 337] width 14 height 14
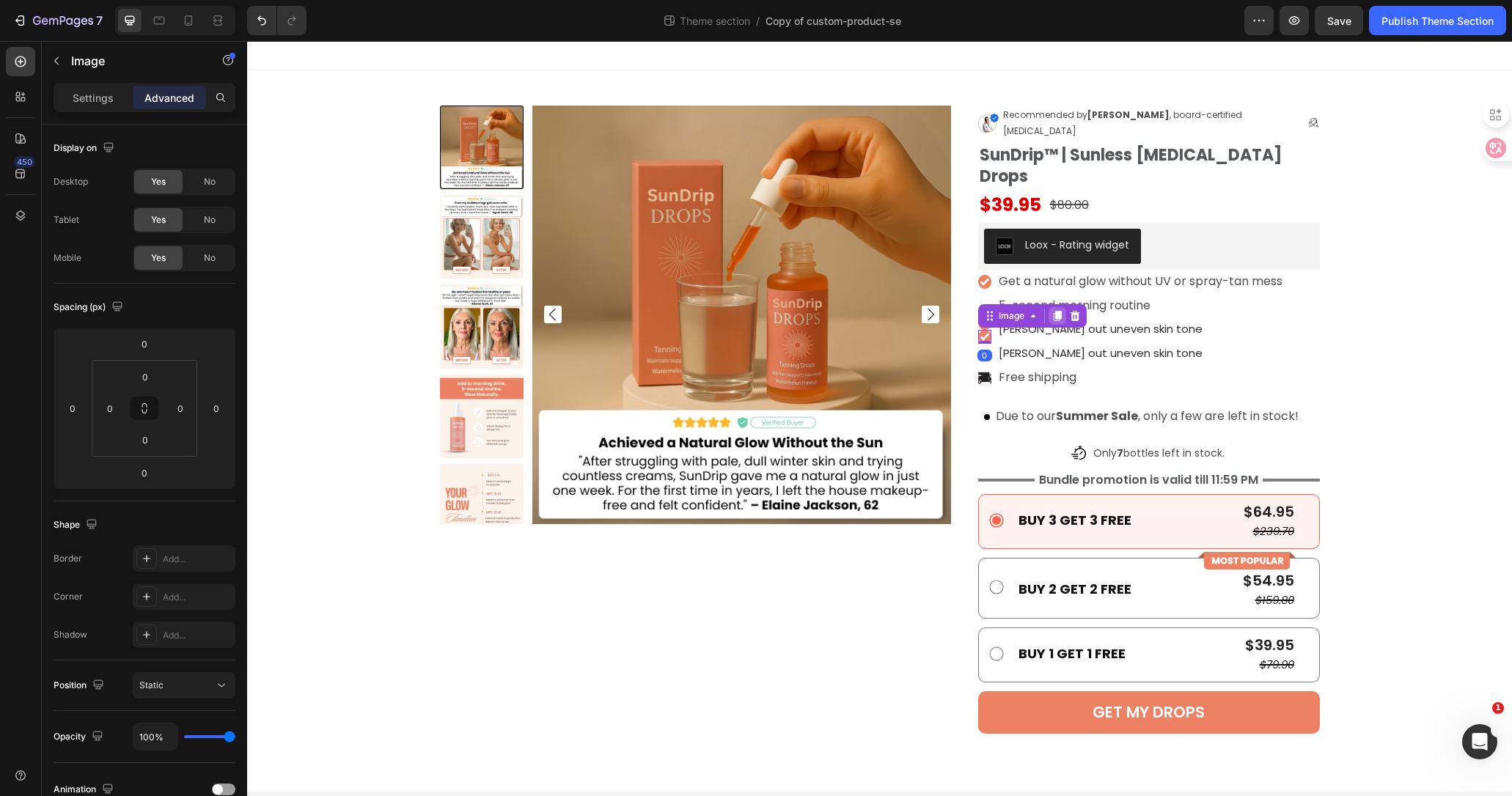
click at [1057, 311] on icon at bounding box center [1057, 315] width 8 height 10
click at [1069, 346] on span "[PERSON_NAME] out uneven skin tone" at bounding box center [1100, 353] width 204 height 15
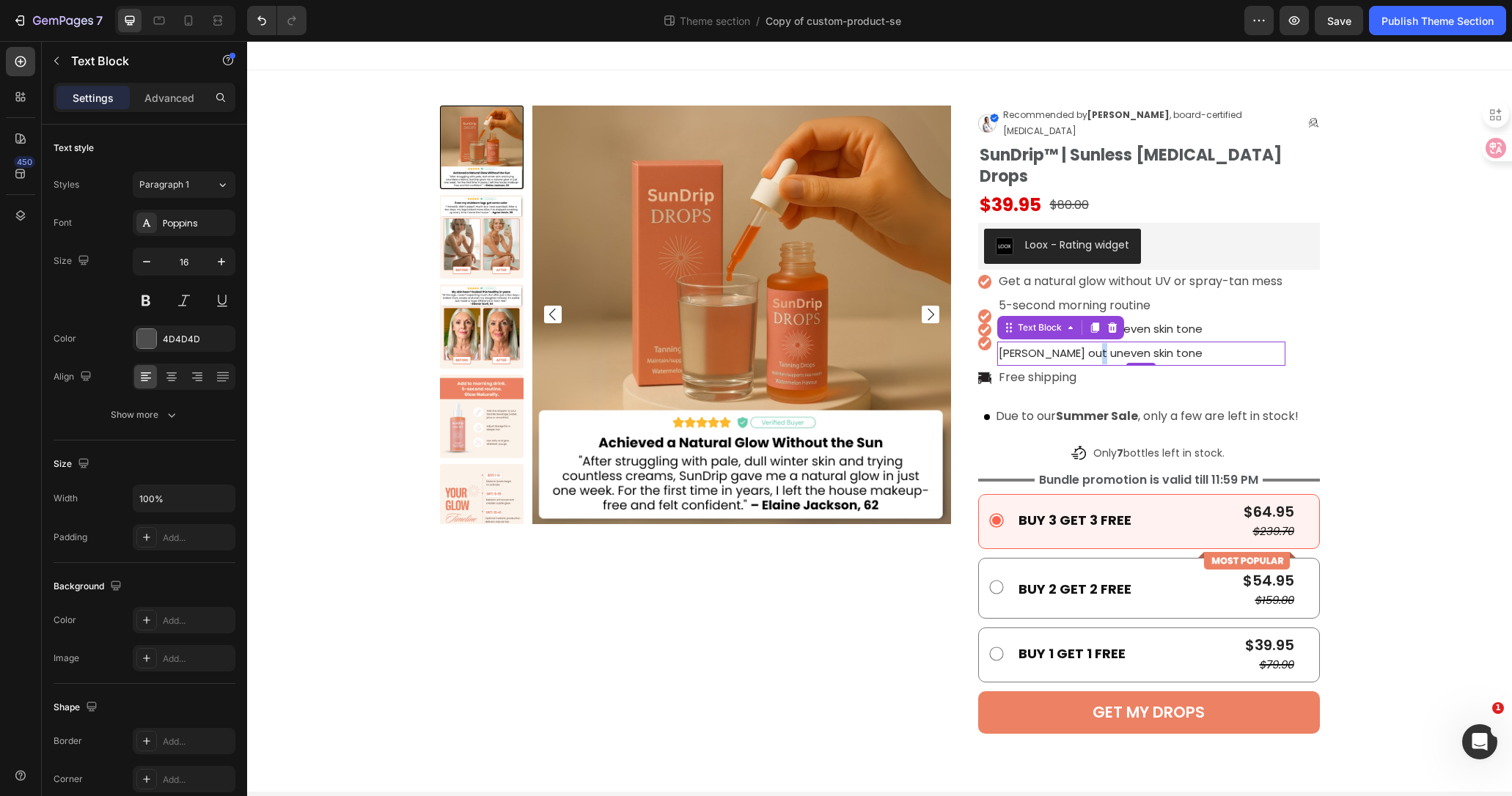
click at [1095, 346] on span "[PERSON_NAME] out uneven skin tone" at bounding box center [1100, 353] width 204 height 15
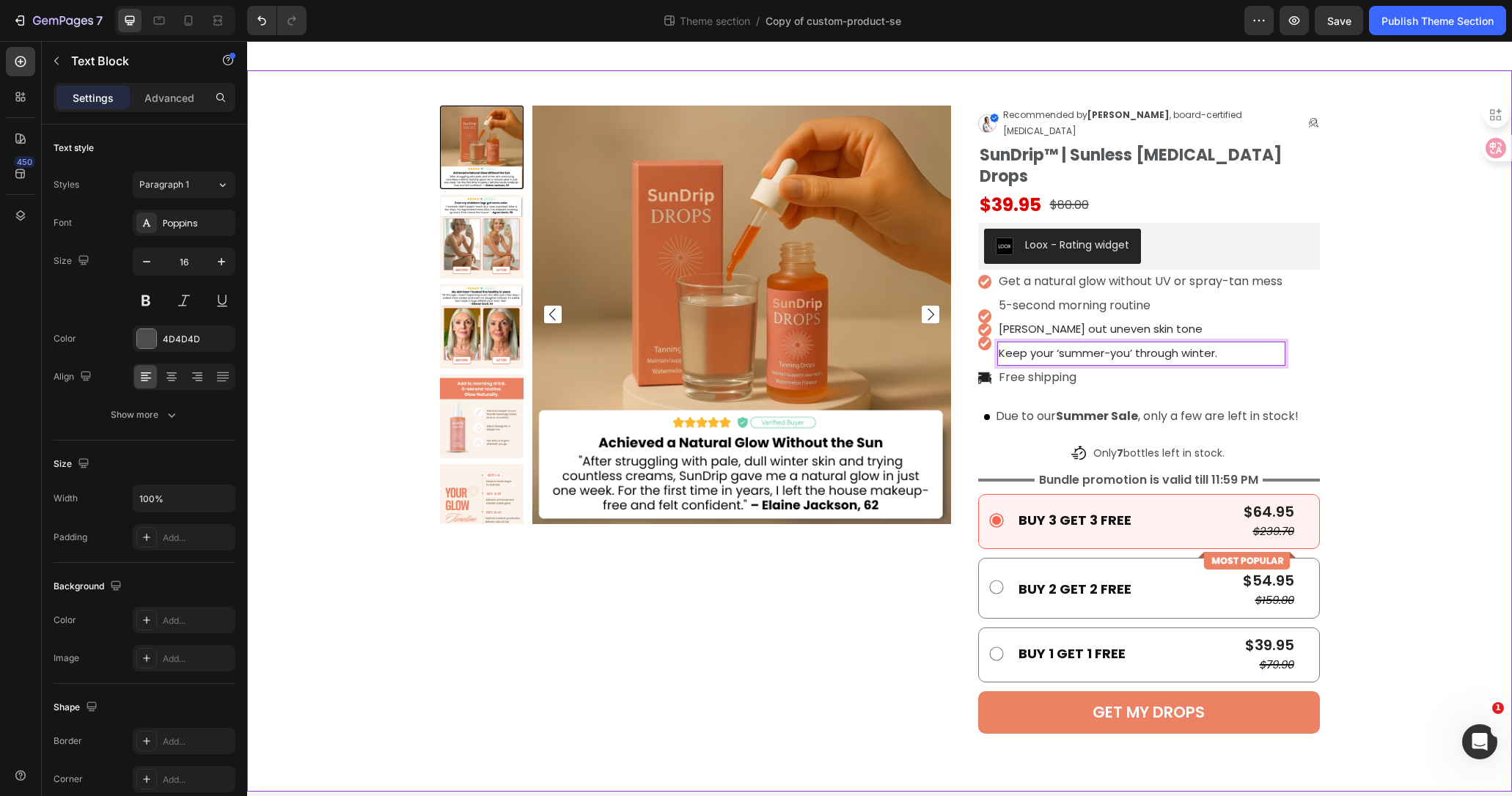
click at [1426, 320] on div "Product Images Image Recommended by [PERSON_NAME] , board-certified [MEDICAL_DA…" at bounding box center [879, 431] width 1242 height 651
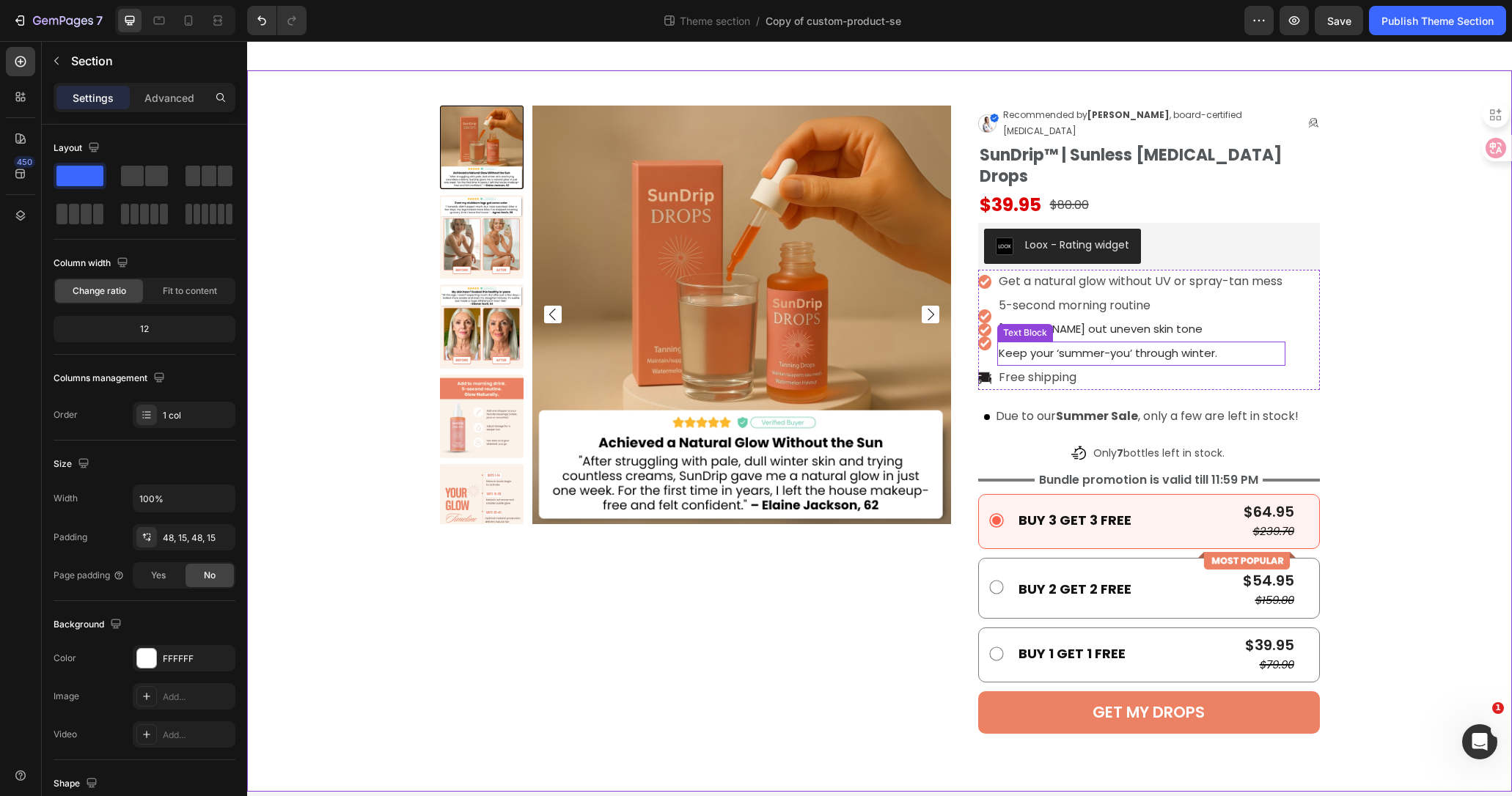
click at [1119, 346] on span "Keep your ‘summer-you’ through winter." at bounding box center [1107, 353] width 219 height 15
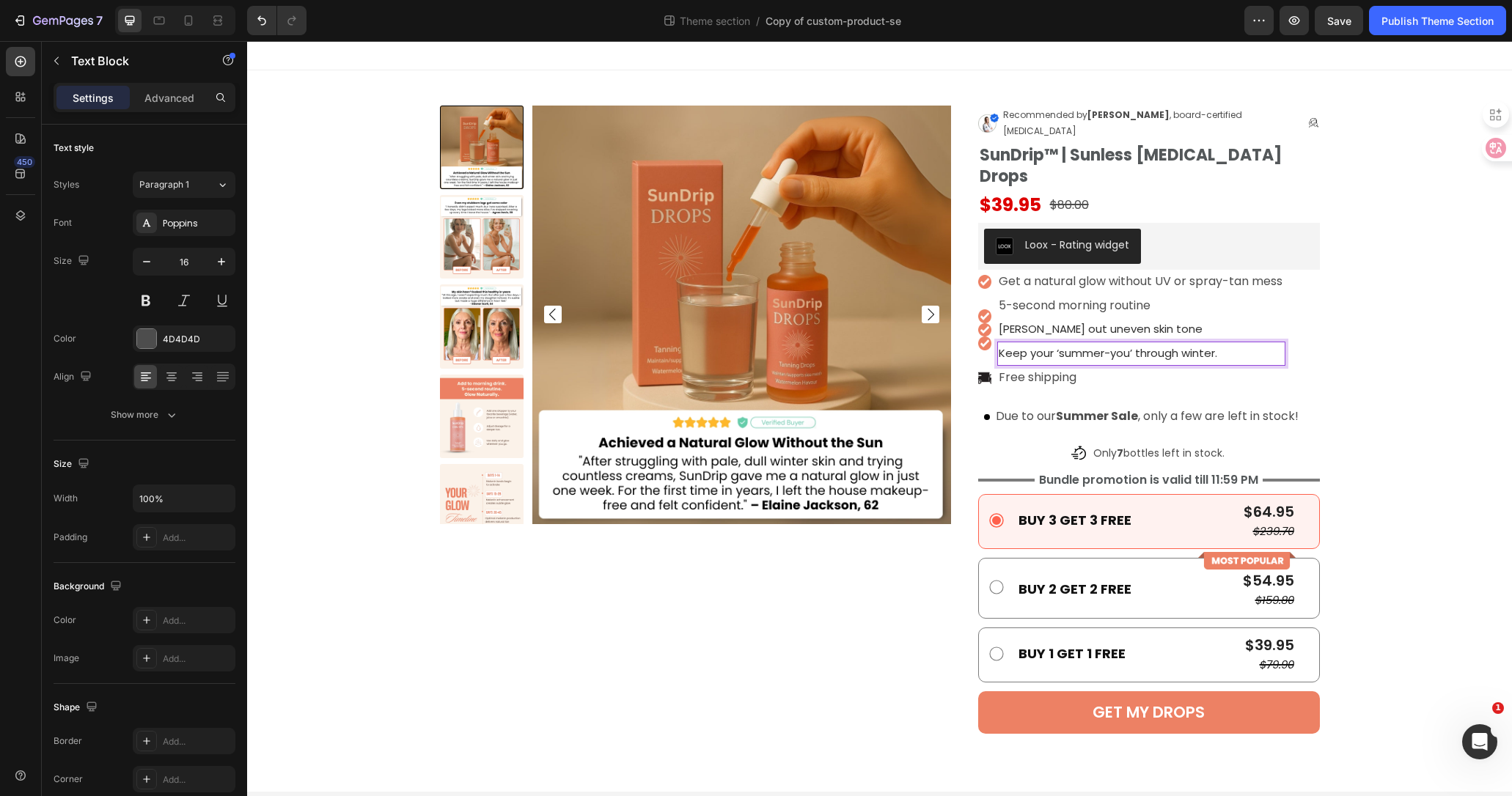
click at [1106, 346] on span "Keep your ‘summer-you’ through winter." at bounding box center [1107, 353] width 219 height 15
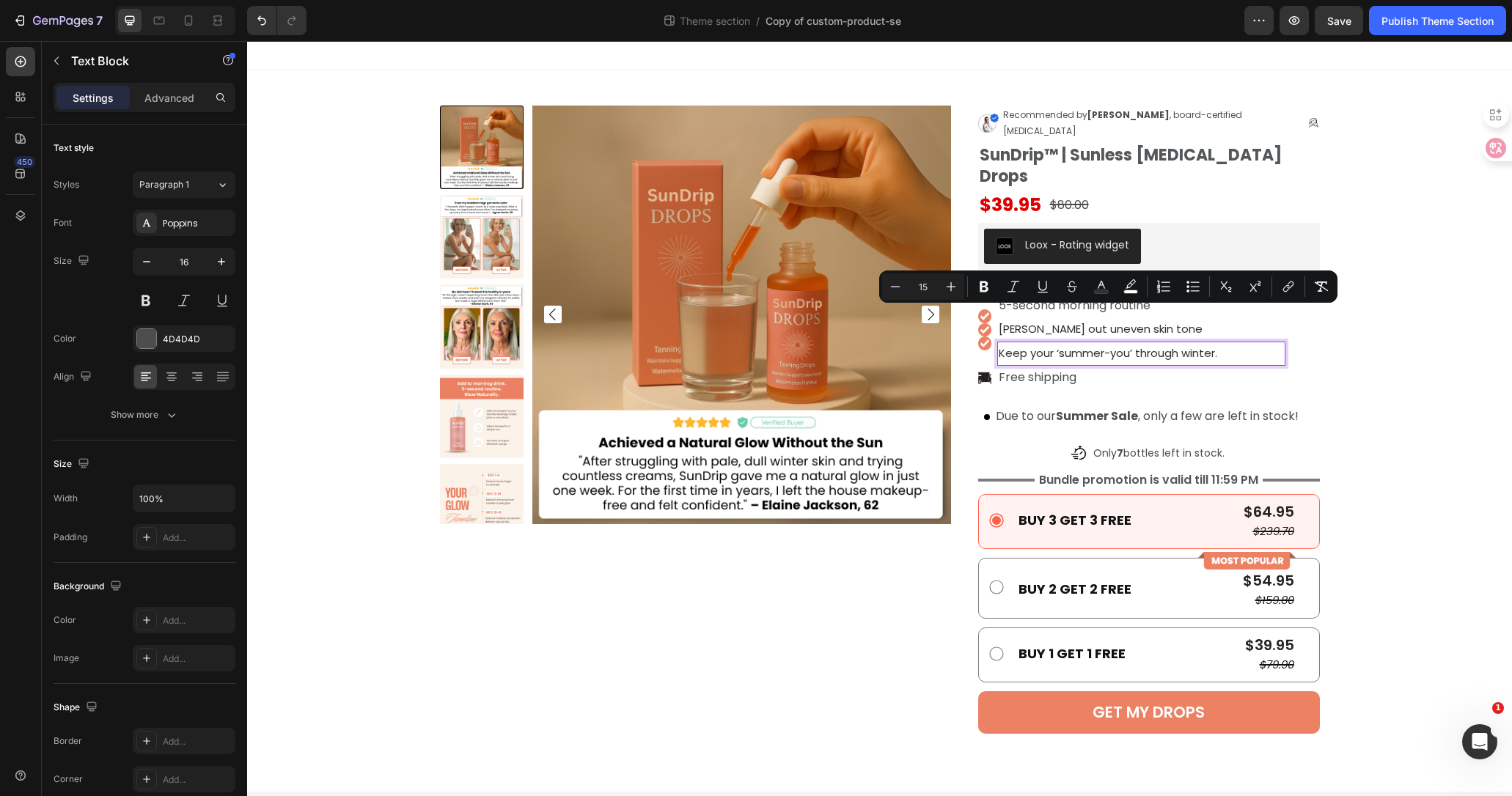
click at [1122, 346] on span "Keep your ‘summer-you’ through winter." at bounding box center [1107, 353] width 219 height 15
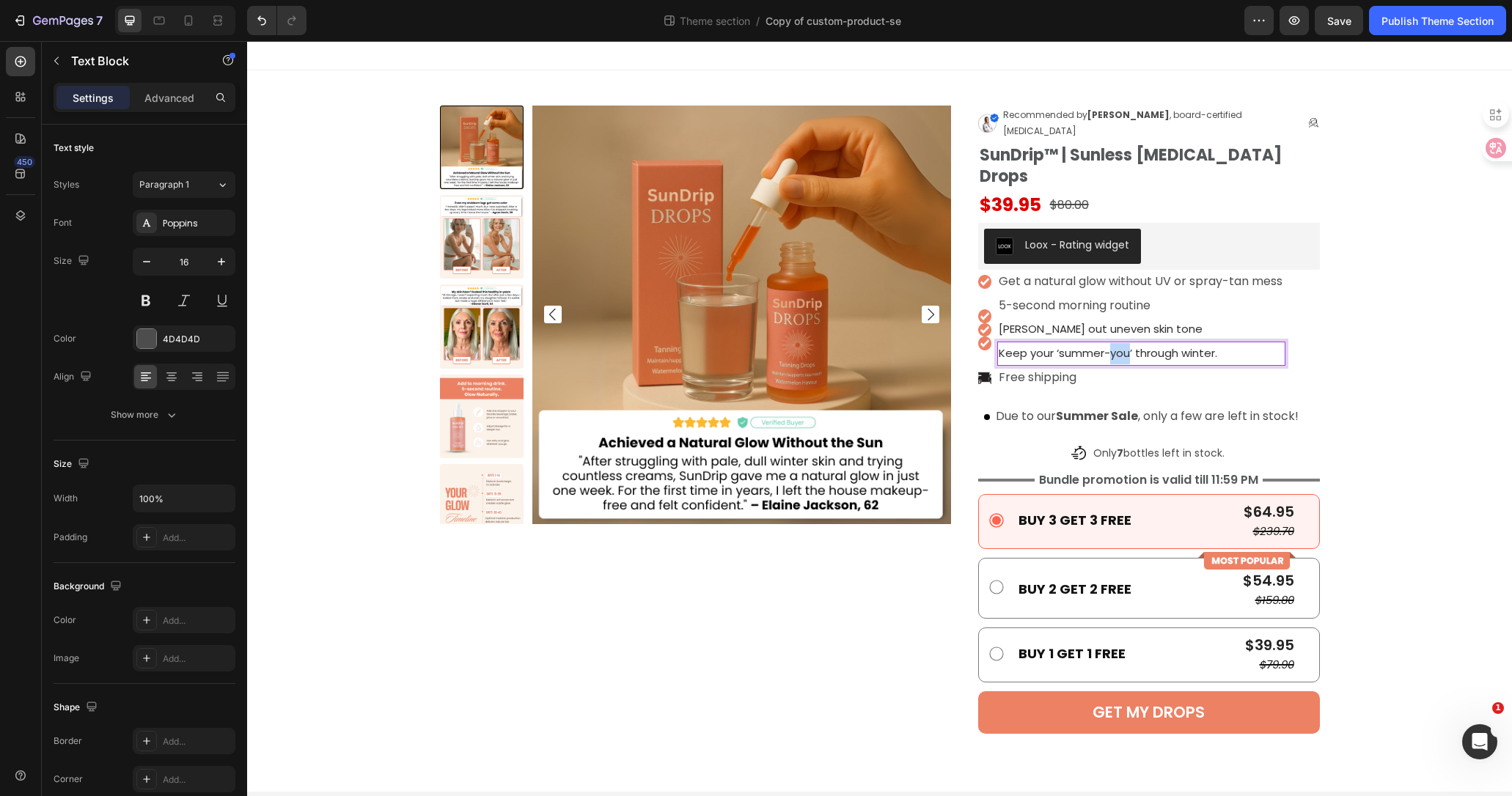
click at [1122, 346] on span "Keep your ‘summer-you’ through winter." at bounding box center [1107, 353] width 219 height 15
click at [1386, 311] on div "Product Images Image Recommended by [PERSON_NAME] , board-certified [MEDICAL_DA…" at bounding box center [879, 431] width 1242 height 651
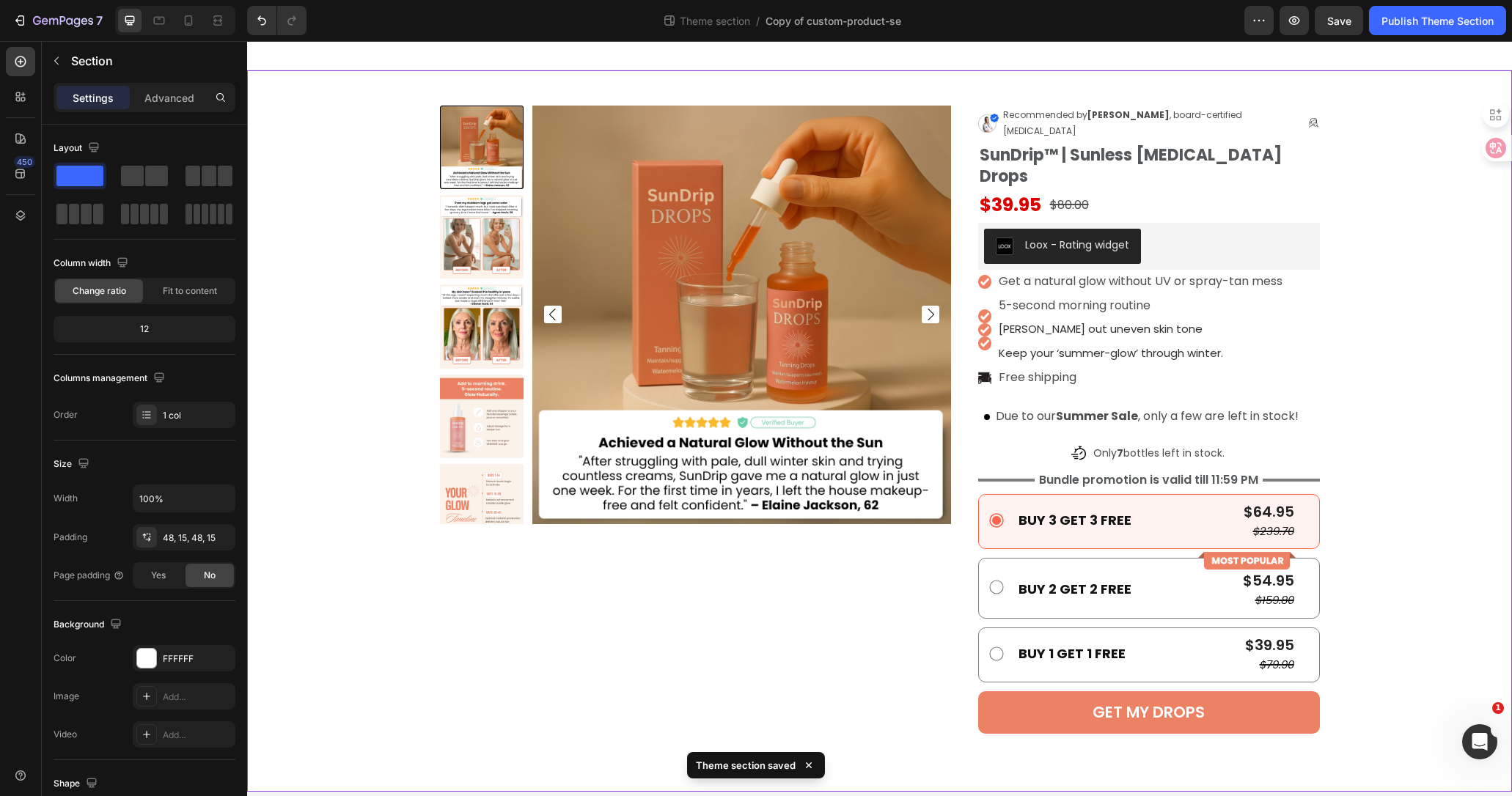
click at [1447, 307] on div "Product Images Image Recommended by [PERSON_NAME] , board-certified [MEDICAL_DA…" at bounding box center [879, 431] width 1242 height 651
click at [21, 14] on icon "button" at bounding box center [20, 21] width 14 height 14
